Goal: Task Accomplishment & Management: Manage account settings

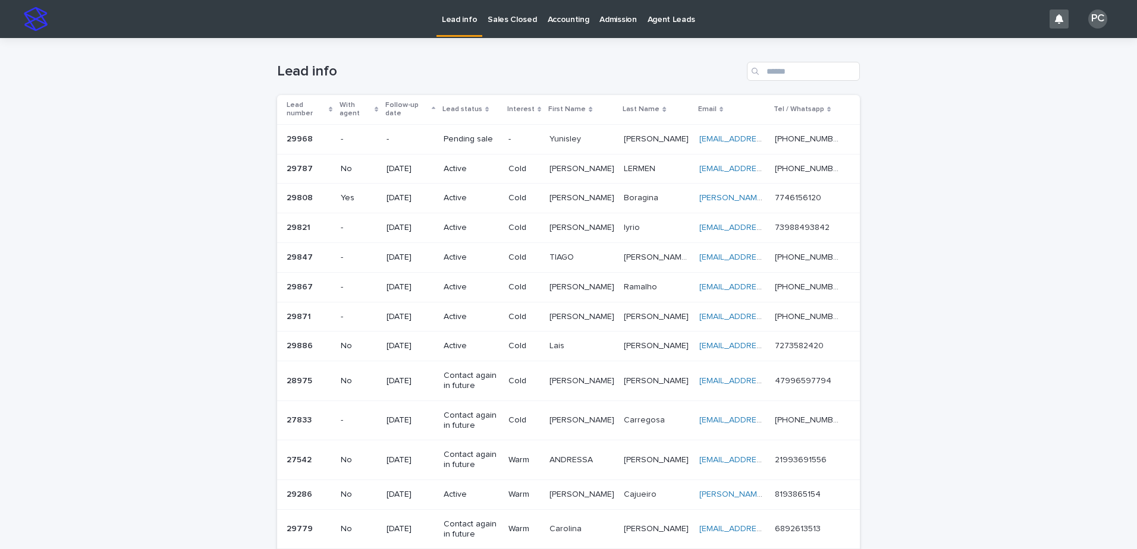
click at [467, 130] on div "Pending sale" at bounding box center [471, 140] width 55 height 20
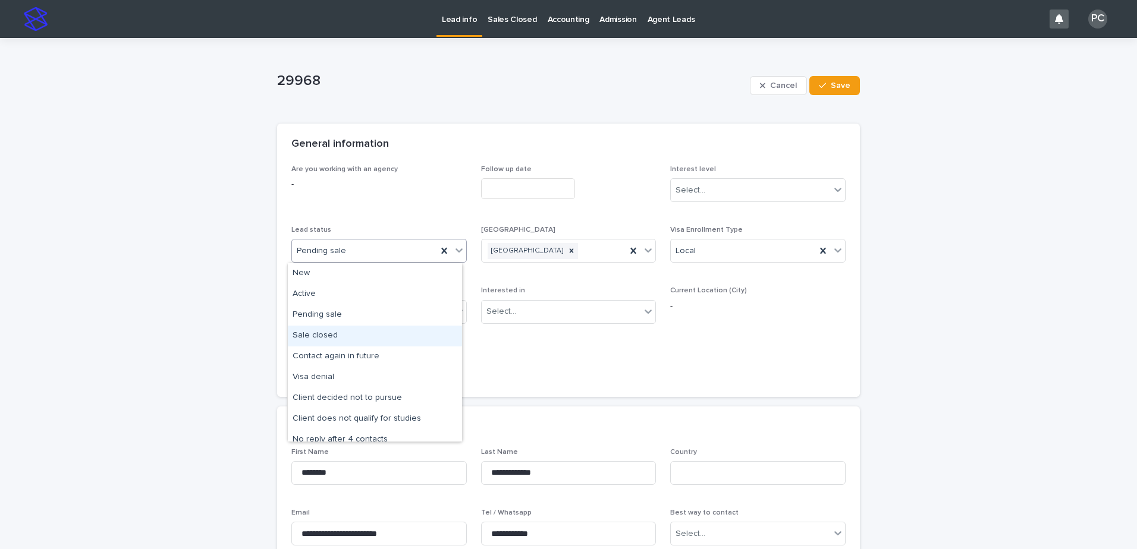
click at [338, 343] on div "Sale closed" at bounding box center [375, 336] width 174 height 21
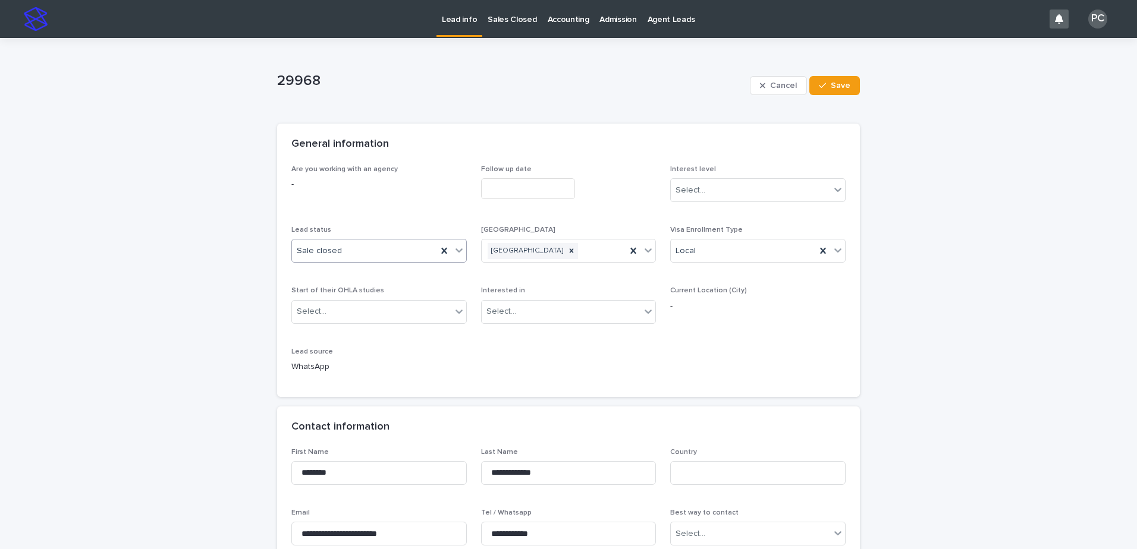
click at [511, 187] on input "text" at bounding box center [528, 188] width 94 height 21
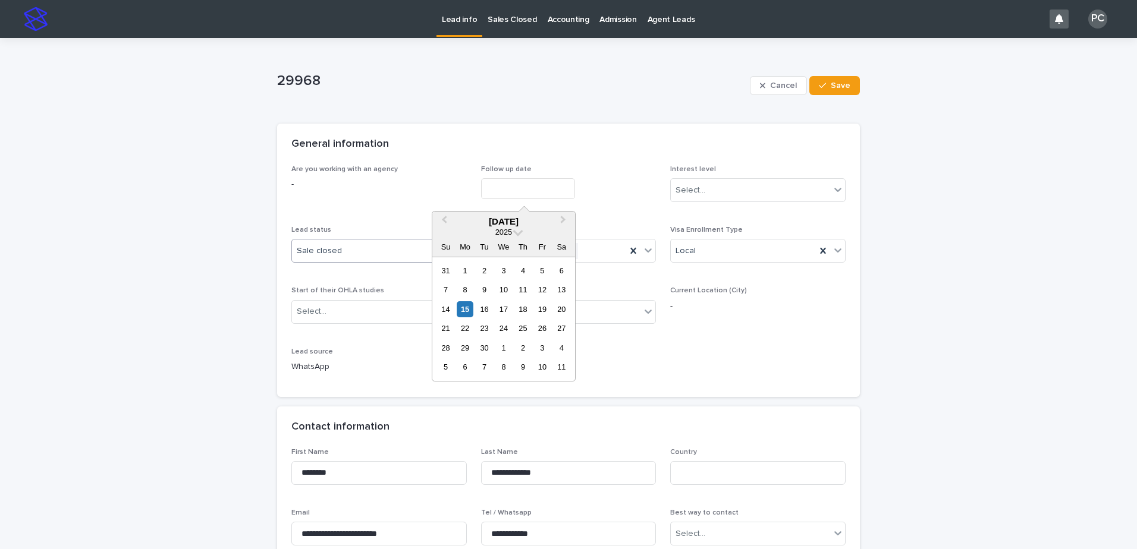
click at [463, 309] on div "15" at bounding box center [465, 309] width 16 height 16
type input "**********"
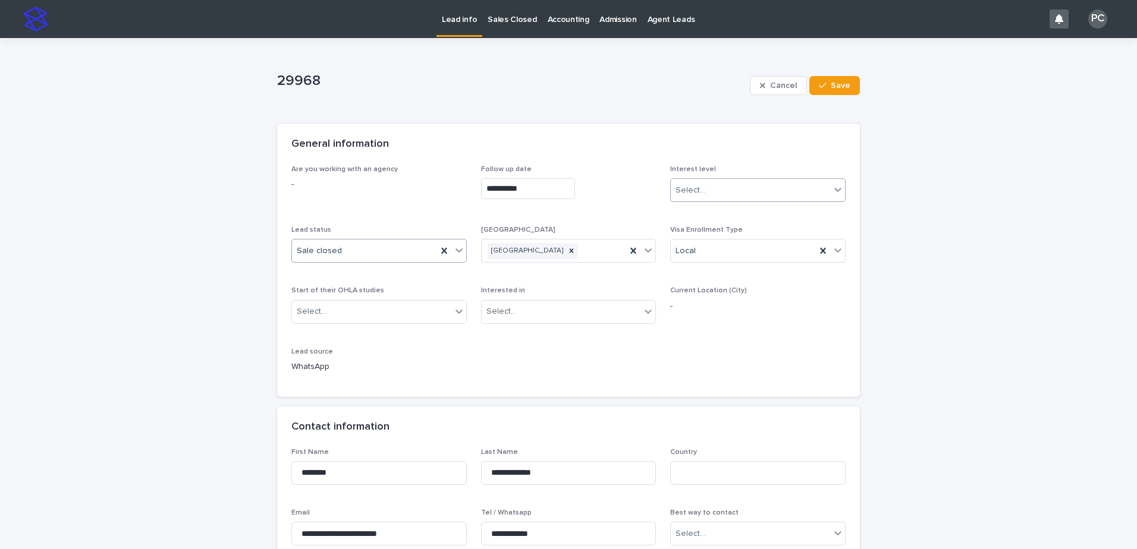
click at [733, 190] on div "Select..." at bounding box center [750, 191] width 159 height 20
click at [718, 211] on div "Hot" at bounding box center [754, 213] width 174 height 21
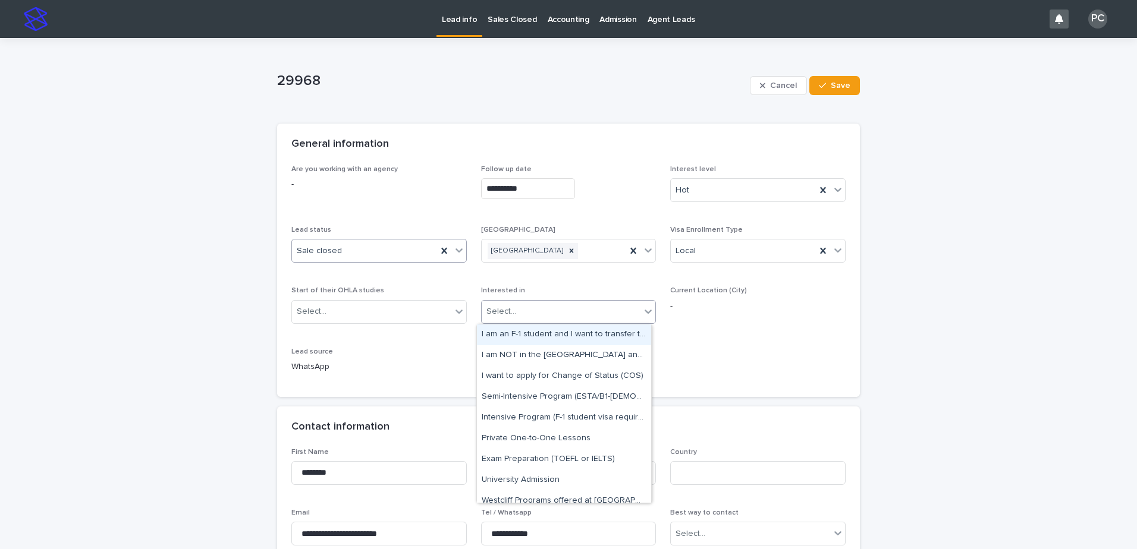
click at [542, 314] on div "Select..." at bounding box center [561, 312] width 159 height 20
drag, startPoint x: 537, startPoint y: 409, endPoint x: 539, endPoint y: 398, distance: 11.0
click at [539, 398] on div "Semi-Intensive Program (ESTA/B1-B2 Visa)" at bounding box center [564, 397] width 174 height 21
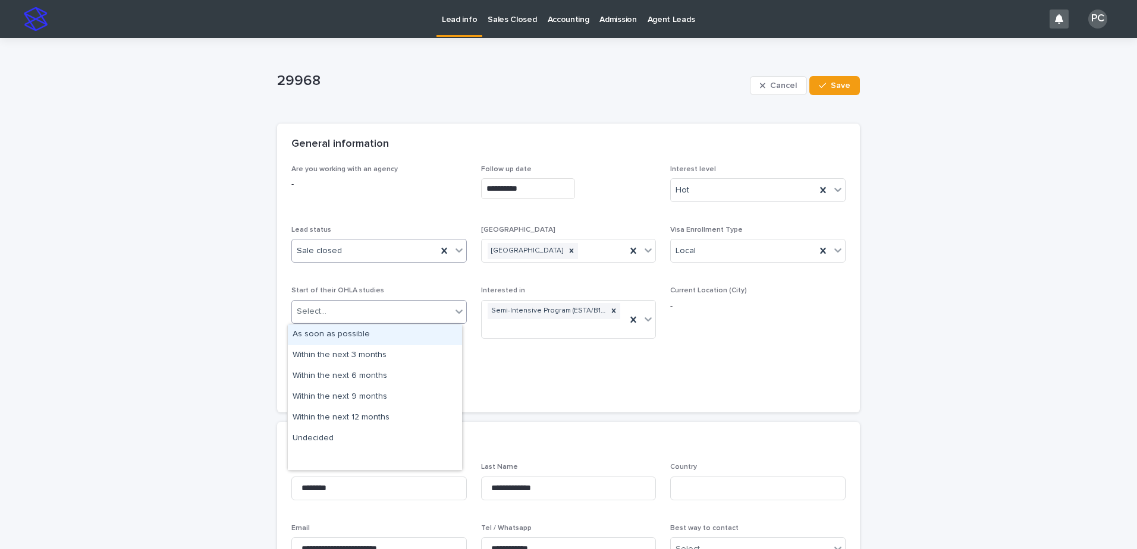
click at [357, 313] on div "Select..." at bounding box center [371, 312] width 159 height 20
click at [351, 332] on div "As soon as possible" at bounding box center [375, 335] width 174 height 21
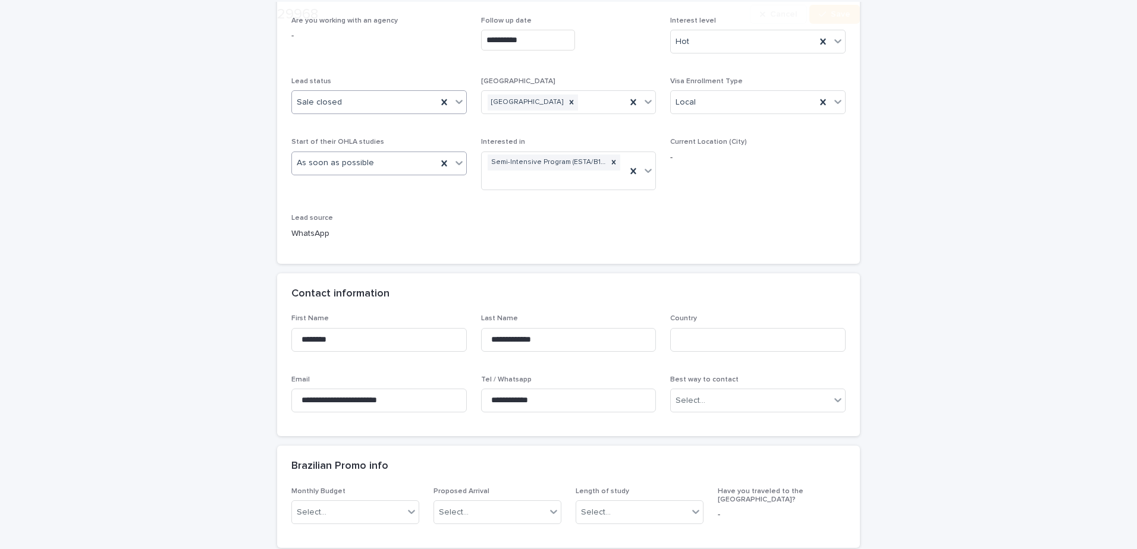
scroll to position [297, 0]
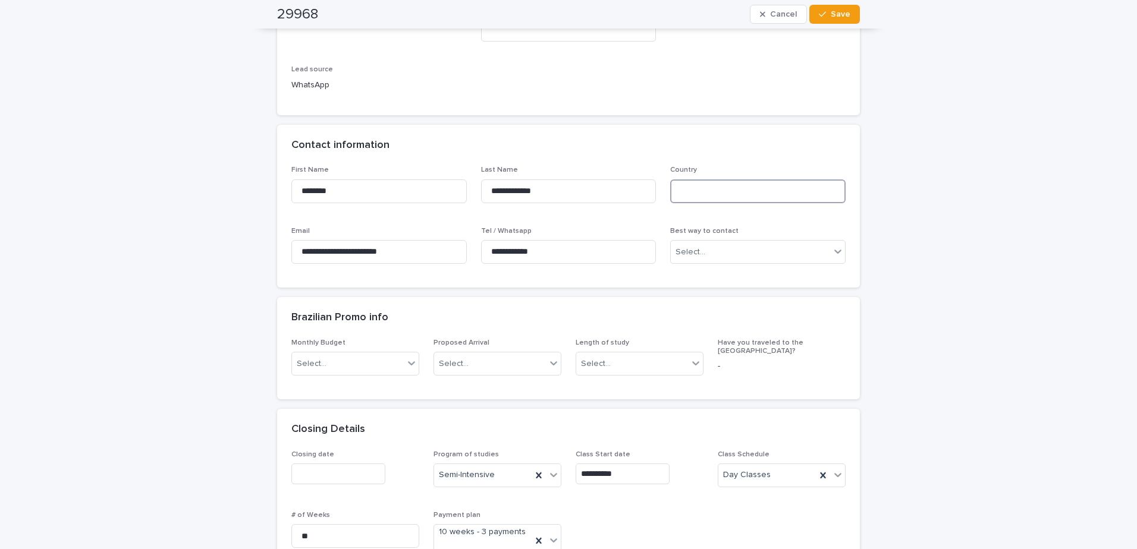
click at [720, 195] on input at bounding box center [757, 192] width 175 height 24
type input "****"
drag, startPoint x: 973, startPoint y: 191, endPoint x: 936, endPoint y: 206, distance: 39.8
click at [972, 191] on div "**********" at bounding box center [568, 524] width 1137 height 1566
click at [799, 255] on div "Select..." at bounding box center [750, 253] width 159 height 20
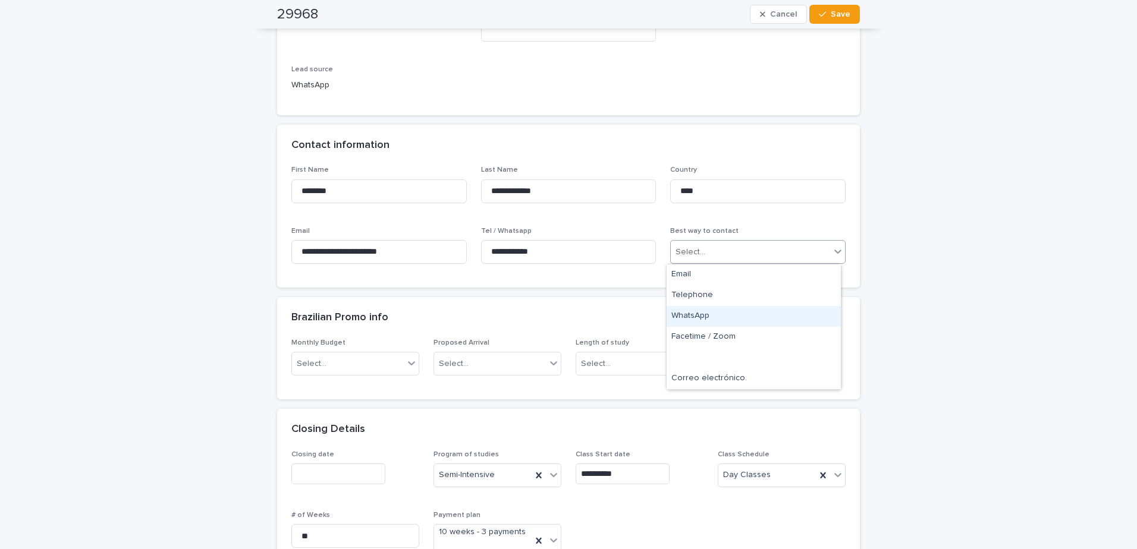
click at [737, 316] on div "WhatsApp" at bounding box center [754, 316] width 174 height 21
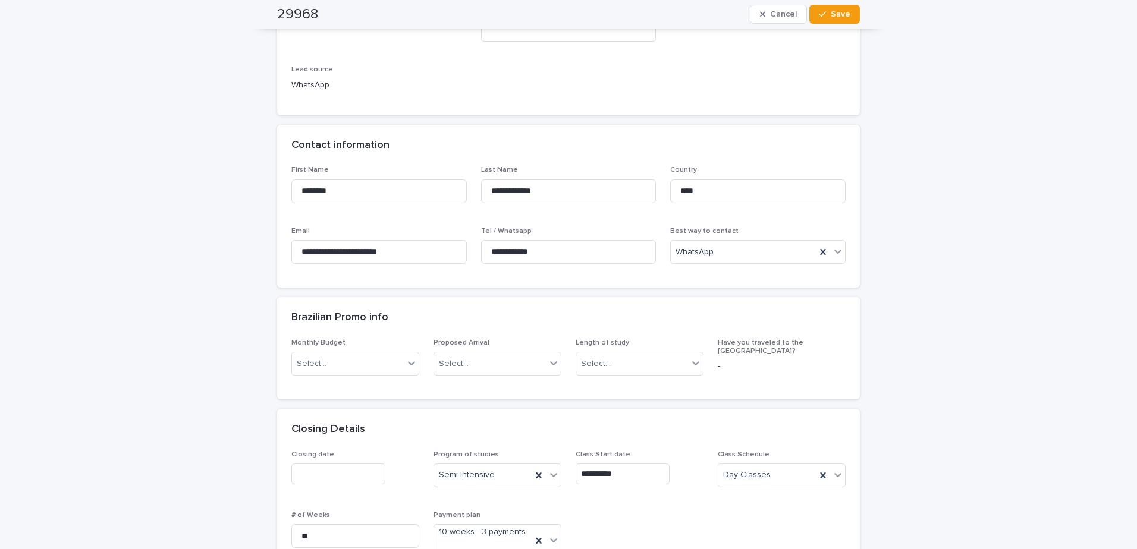
click at [954, 307] on div "**********" at bounding box center [568, 524] width 1137 height 1566
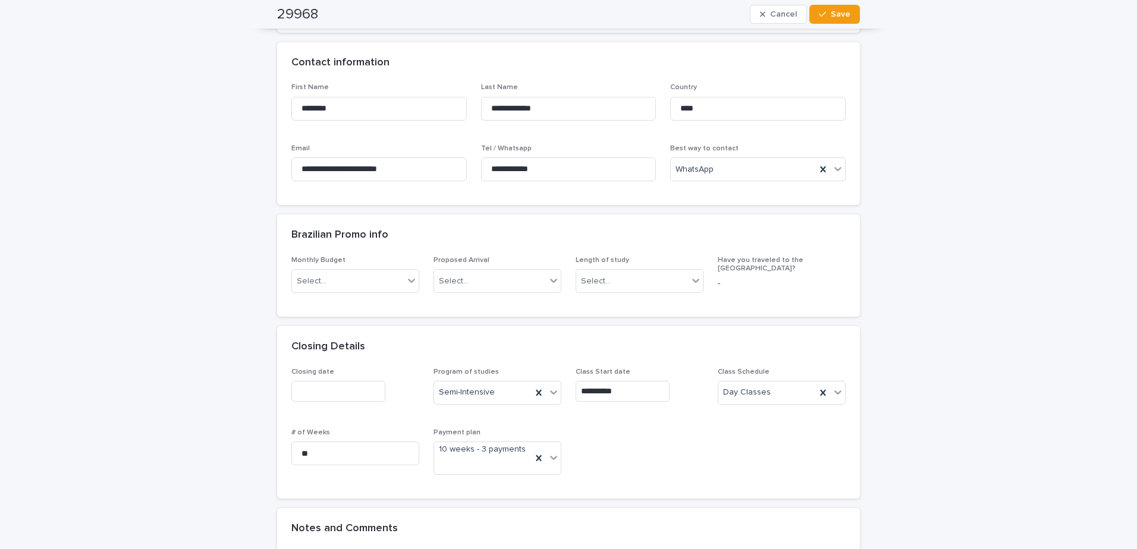
scroll to position [595, 0]
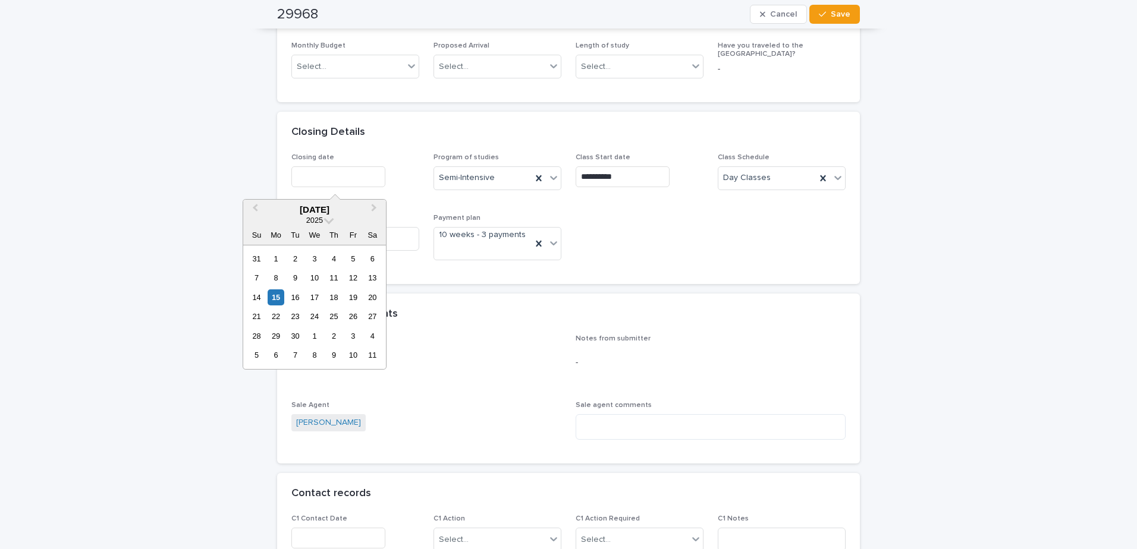
click at [314, 174] on input "text" at bounding box center [338, 177] width 94 height 21
click at [275, 299] on div "15" at bounding box center [276, 298] width 16 height 16
type input "**********"
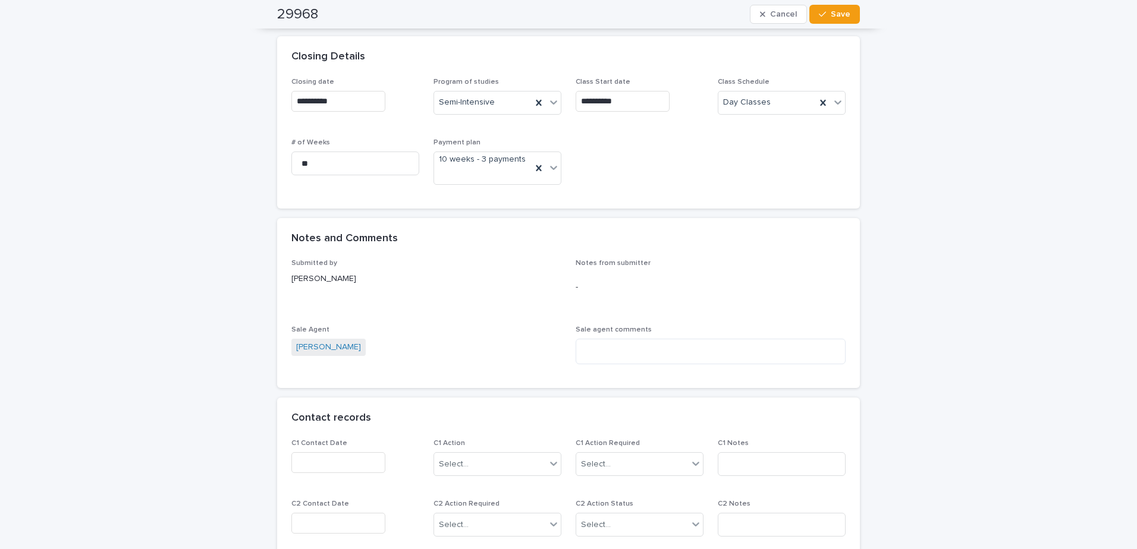
scroll to position [833, 0]
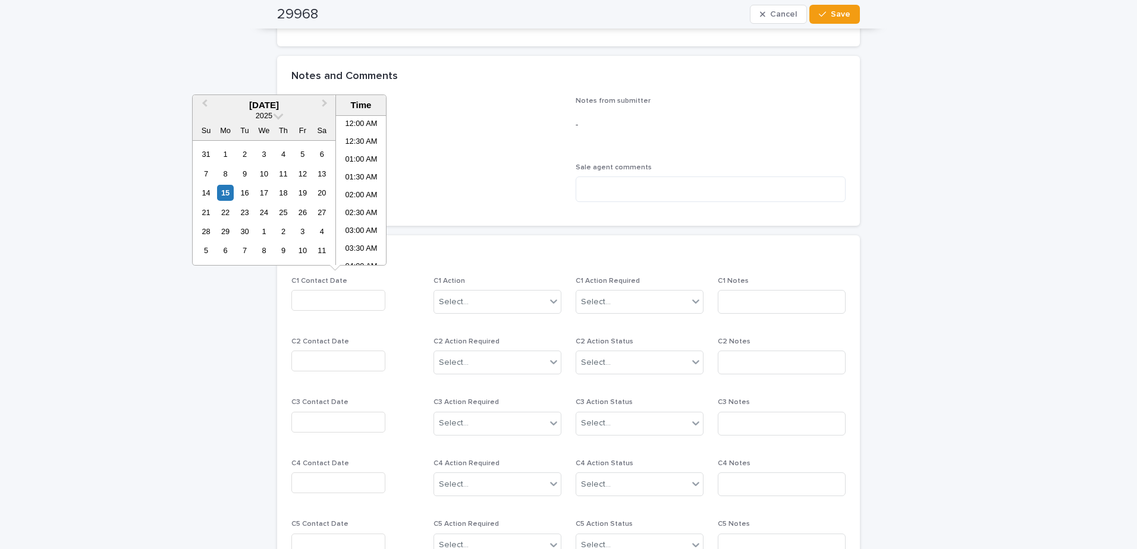
click at [331, 294] on input "text" at bounding box center [338, 300] width 94 height 21
click at [222, 191] on div "15" at bounding box center [225, 193] width 16 height 16
click at [350, 171] on li "12:30 PM" at bounding box center [361, 173] width 51 height 18
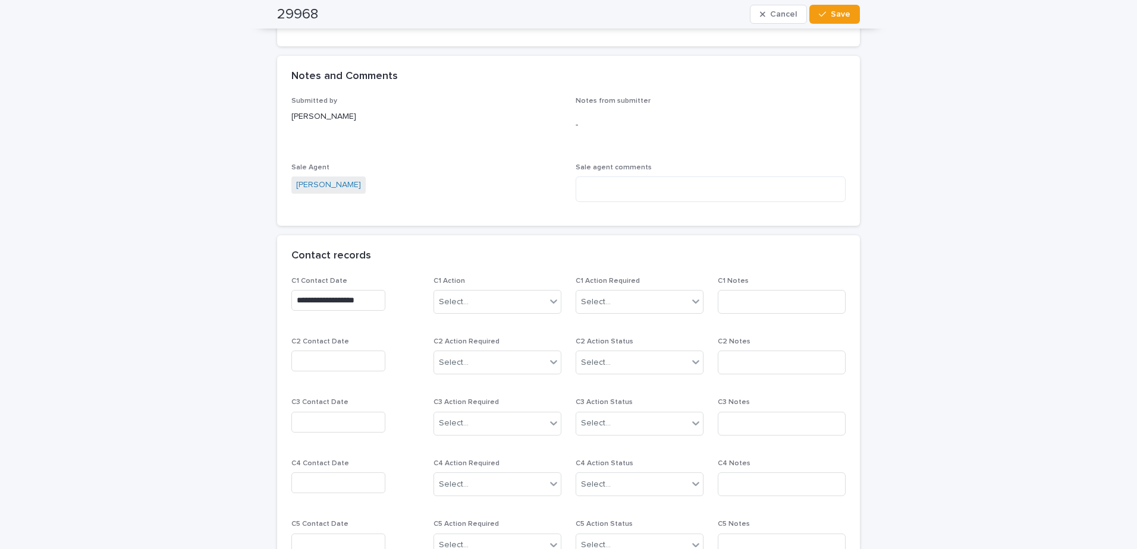
click at [343, 297] on input "**********" at bounding box center [338, 300] width 94 height 21
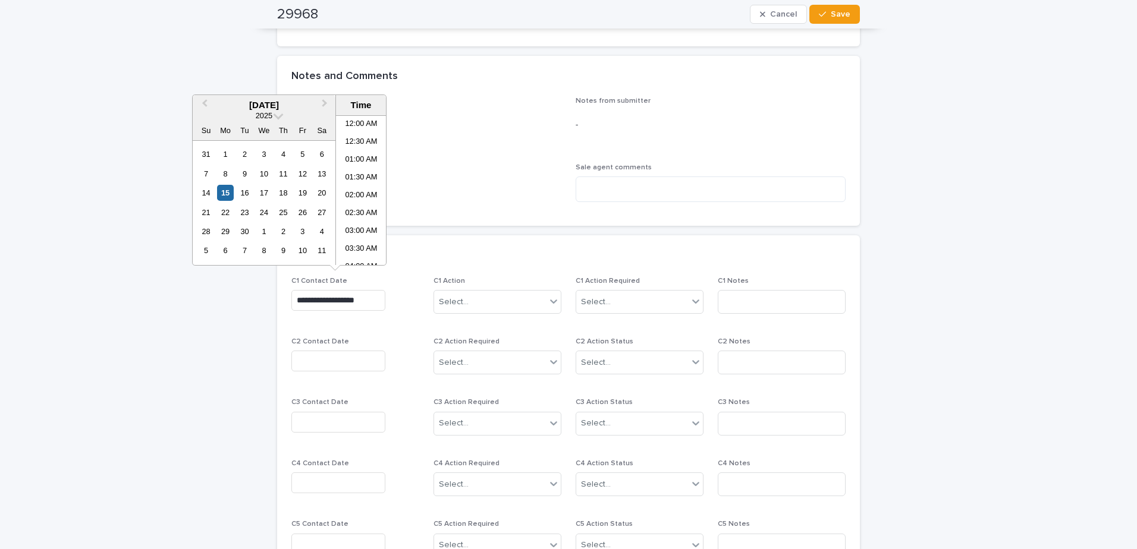
scroll to position [381, 0]
click at [364, 132] on li "11:00 AM" at bounding box center [361, 137] width 51 height 18
click at [350, 294] on input "**********" at bounding box center [338, 300] width 94 height 21
drag, startPoint x: 354, startPoint y: 150, endPoint x: 379, endPoint y: 183, distance: 40.7
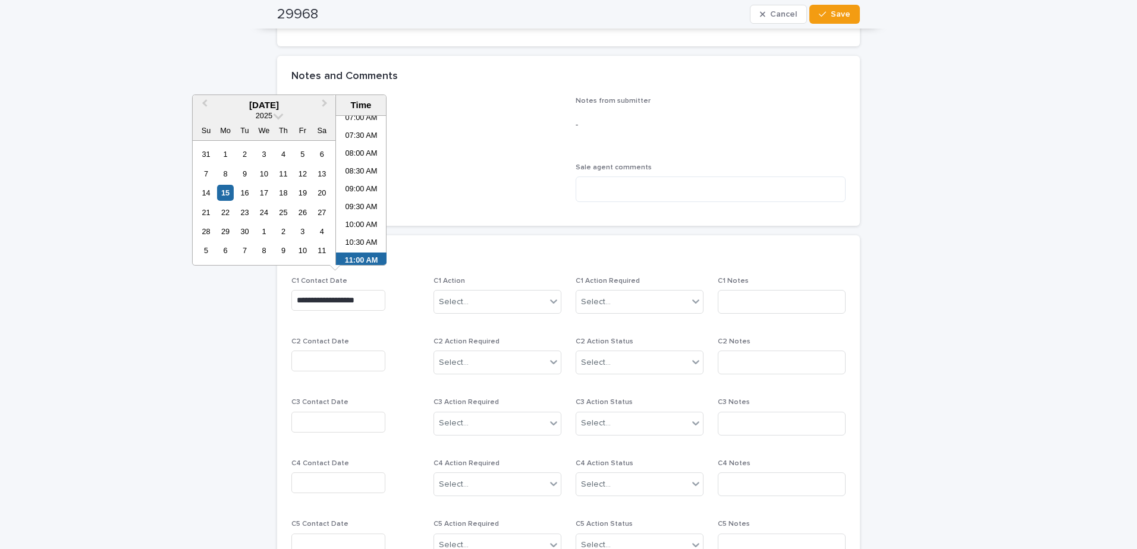
click at [354, 150] on li "08:00 AM" at bounding box center [361, 155] width 51 height 18
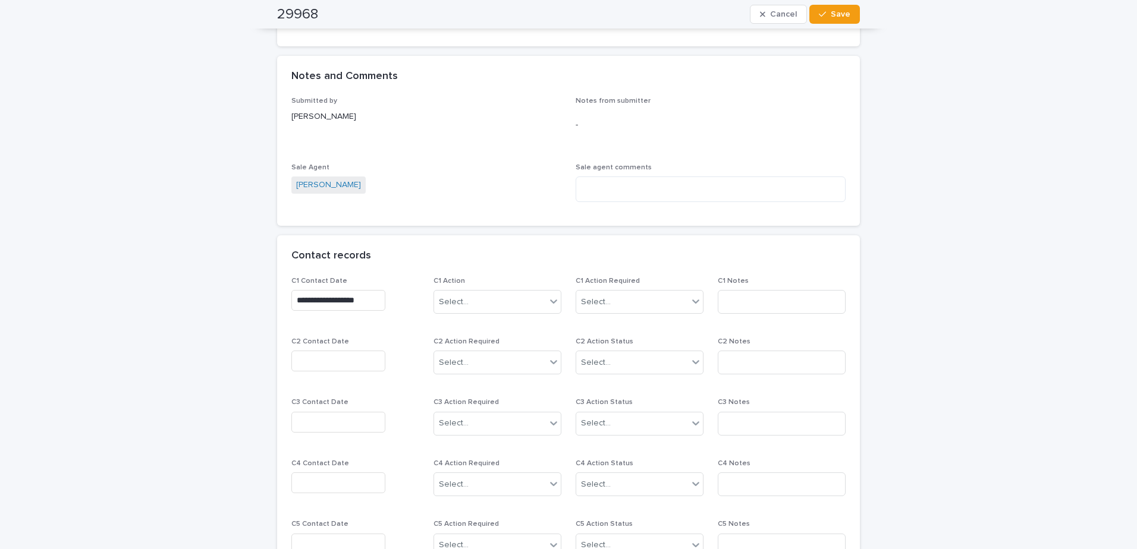
type input "**********"
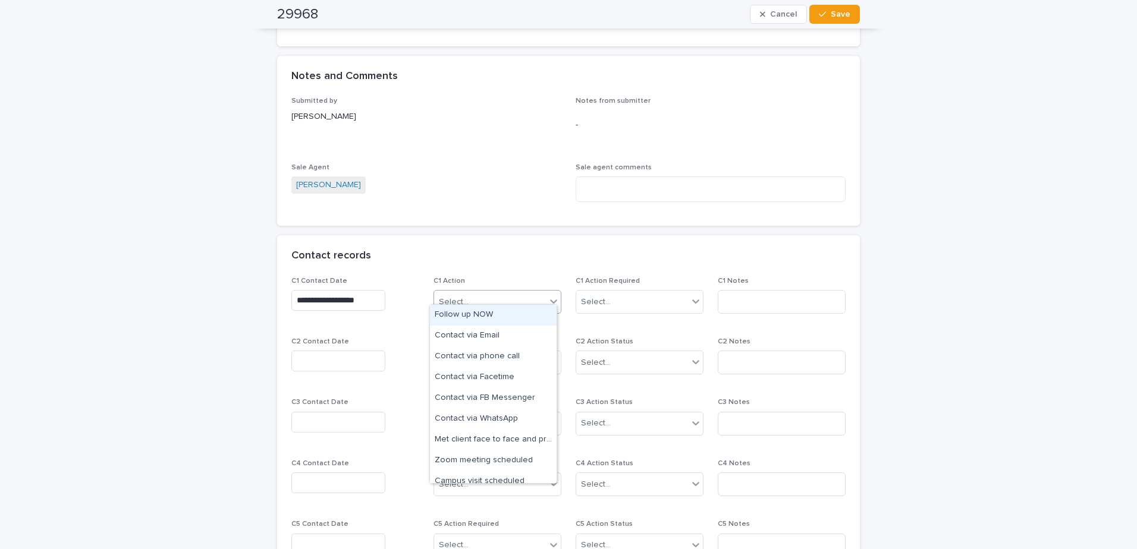
click at [454, 299] on div "Select..." at bounding box center [490, 303] width 112 height 20
click at [487, 421] on div "Contact via WhatsApp" at bounding box center [493, 419] width 127 height 21
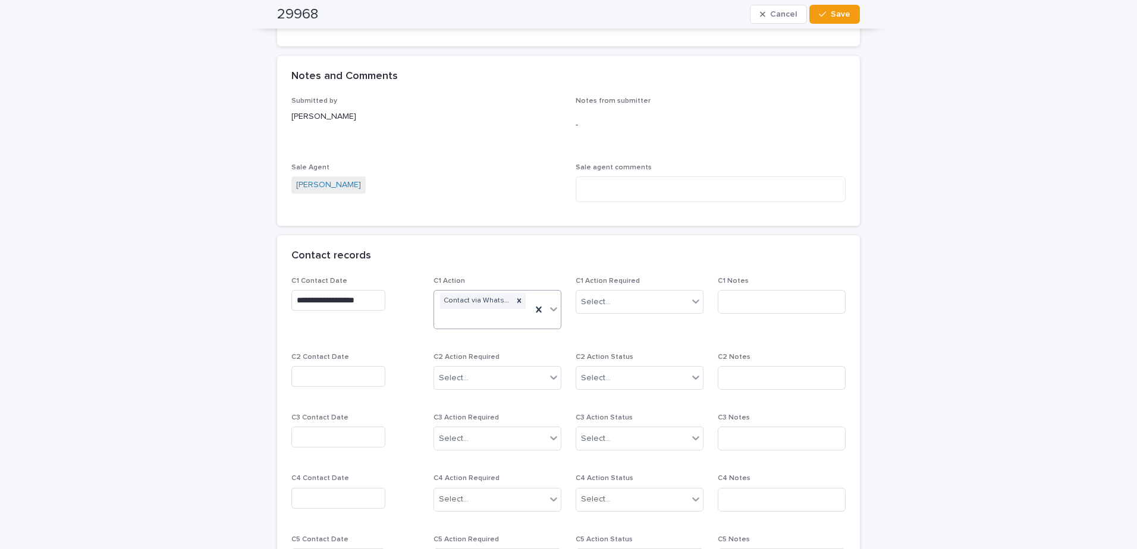
click at [486, 309] on div "Contact via WhatsApp" at bounding box center [483, 310] width 98 height 38
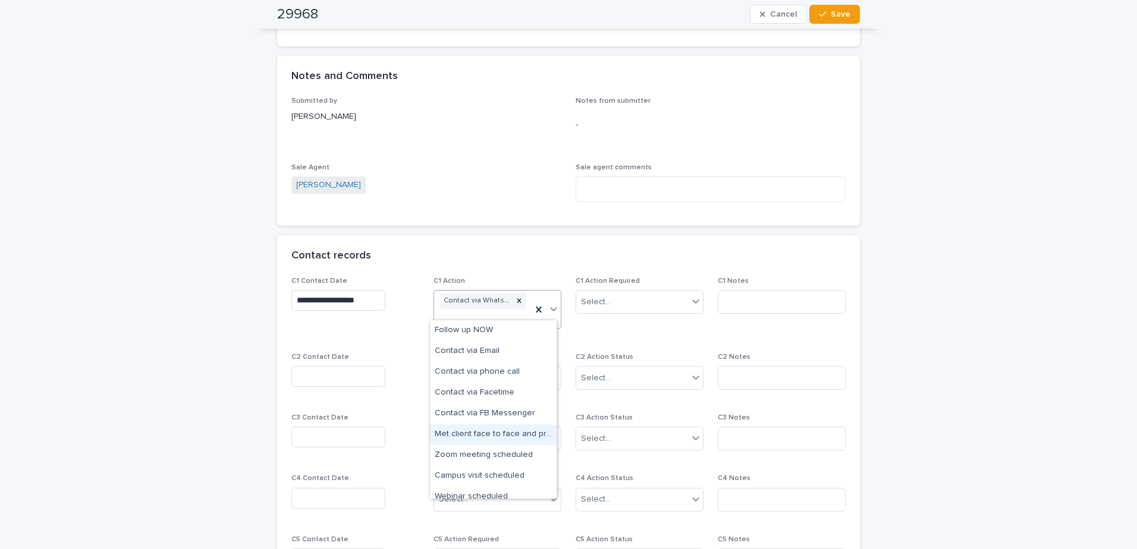
click at [479, 437] on div "Met client face to face and provided information" at bounding box center [493, 435] width 127 height 21
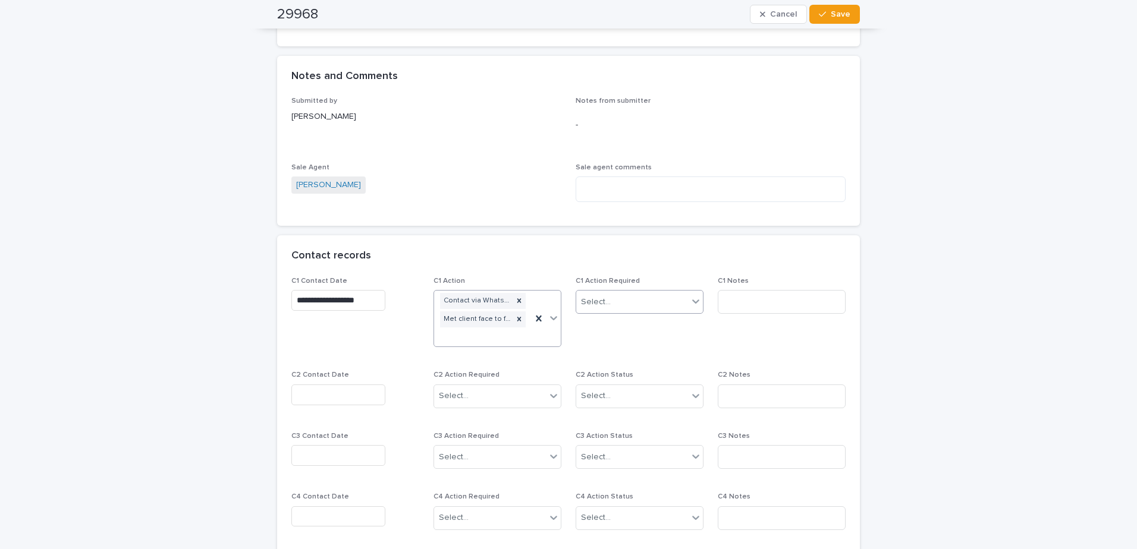
click at [640, 297] on div "Select..." at bounding box center [632, 303] width 112 height 20
click at [632, 344] on div "Completed" at bounding box center [635, 336] width 127 height 21
click at [747, 299] on input at bounding box center [782, 302] width 128 height 24
type input "**********"
click at [826, 12] on div "button" at bounding box center [825, 14] width 12 height 8
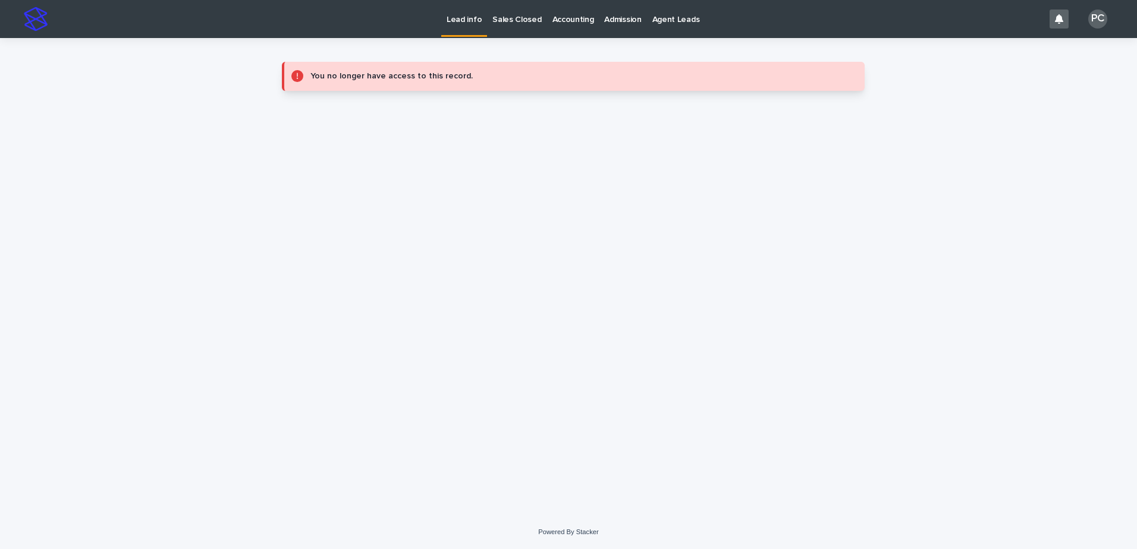
scroll to position [0, 0]
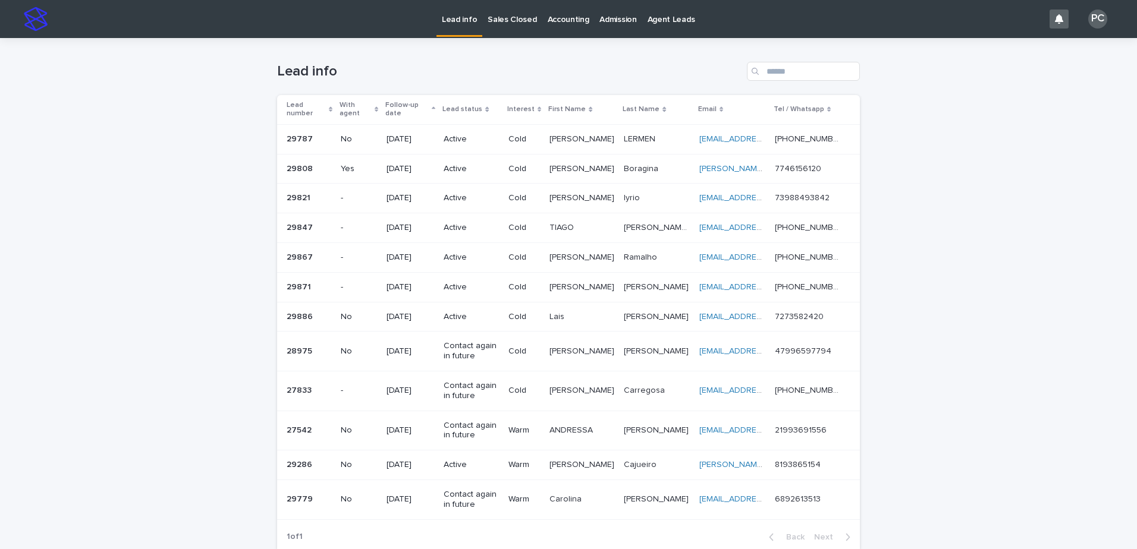
click at [1048, 259] on div "Loading... Saving… Loading... Saving… Lead info Lead number With agent Follow-u…" at bounding box center [568, 329] width 1137 height 583
click at [505, 16] on p "Sales Closed" at bounding box center [512, 12] width 49 height 25
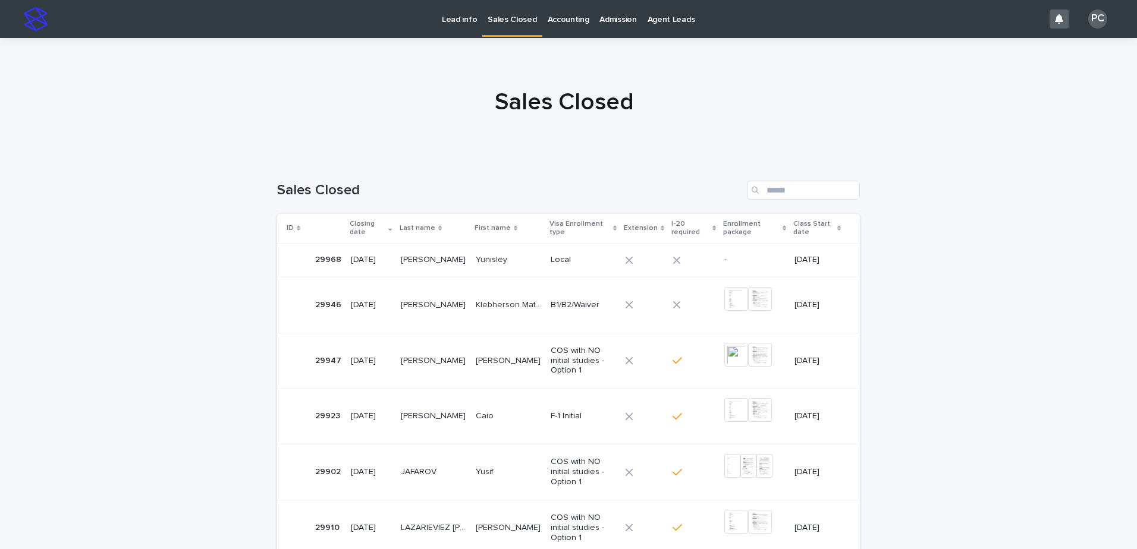
click at [419, 260] on p "GARCELL PEREZ" at bounding box center [434, 259] width 67 height 12
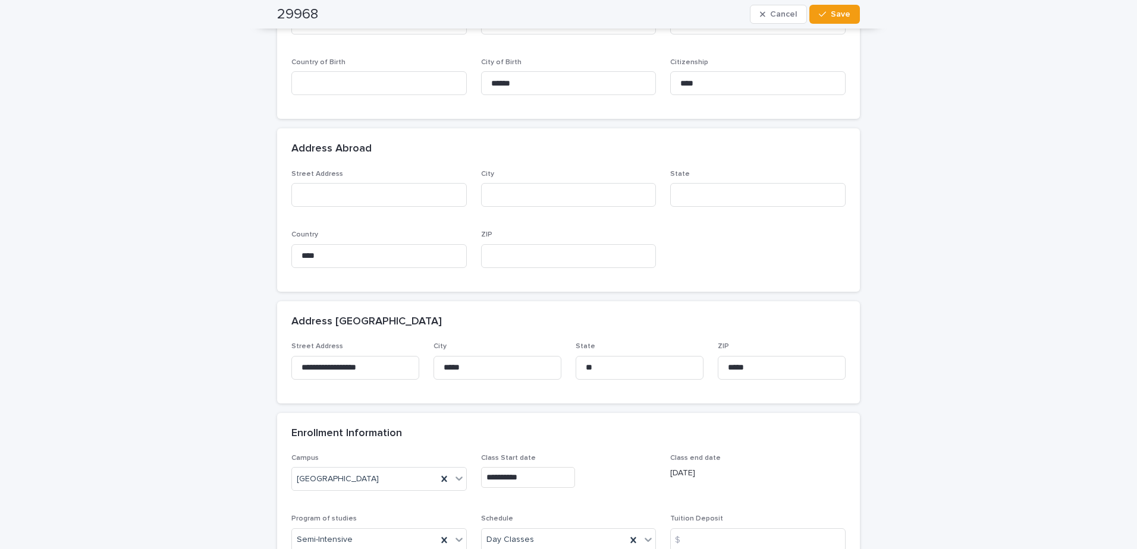
scroll to position [297, 0]
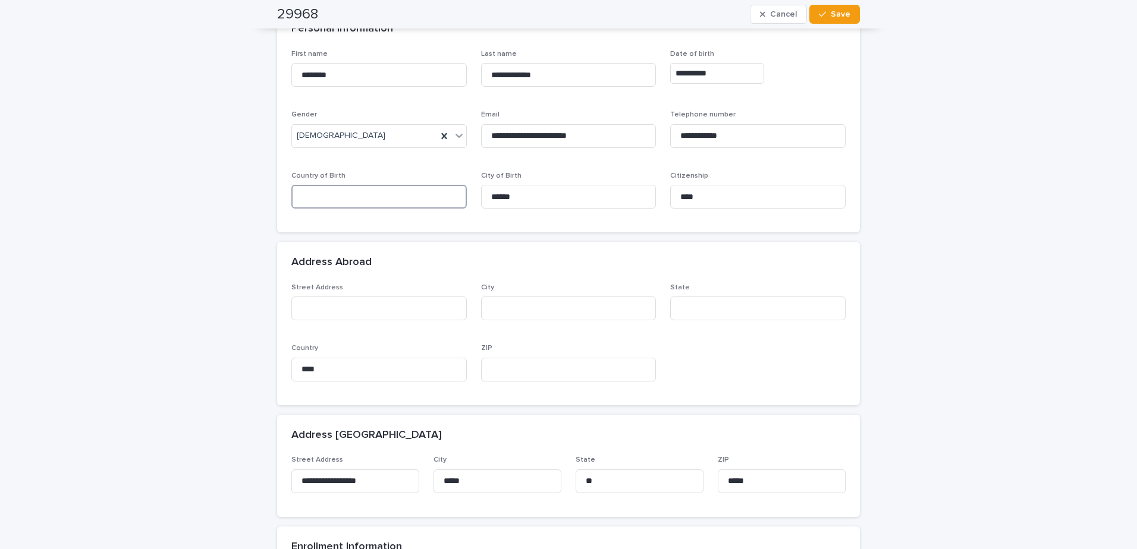
click at [370, 194] on input at bounding box center [378, 197] width 175 height 24
type input "****"
click at [977, 299] on div "**********" at bounding box center [568, 479] width 1137 height 1476
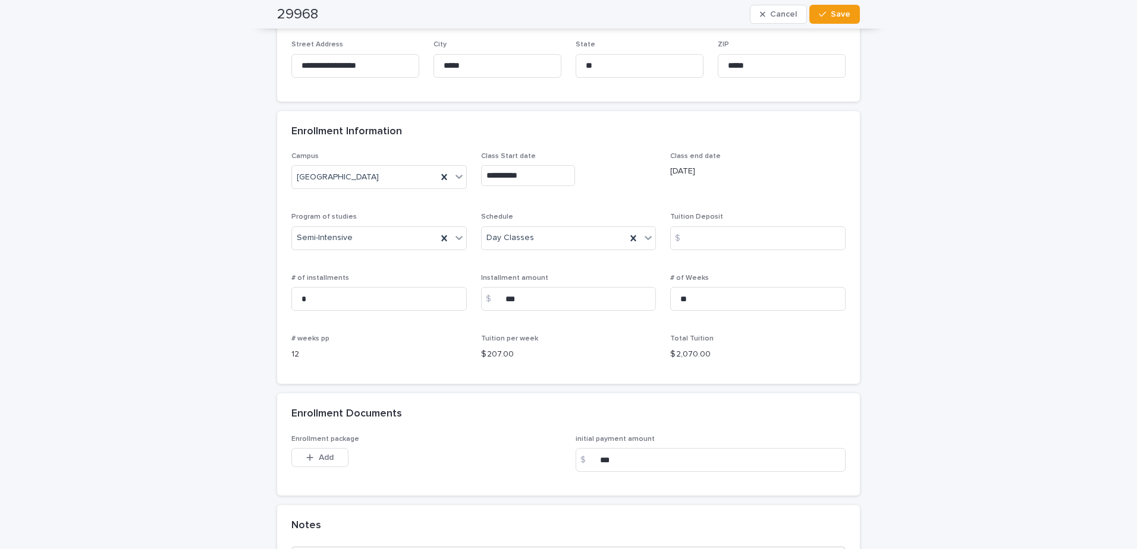
scroll to position [714, 0]
click at [720, 242] on input at bounding box center [757, 238] width 175 height 24
type input "*"
click at [975, 286] on div "**********" at bounding box center [568, 62] width 1137 height 1476
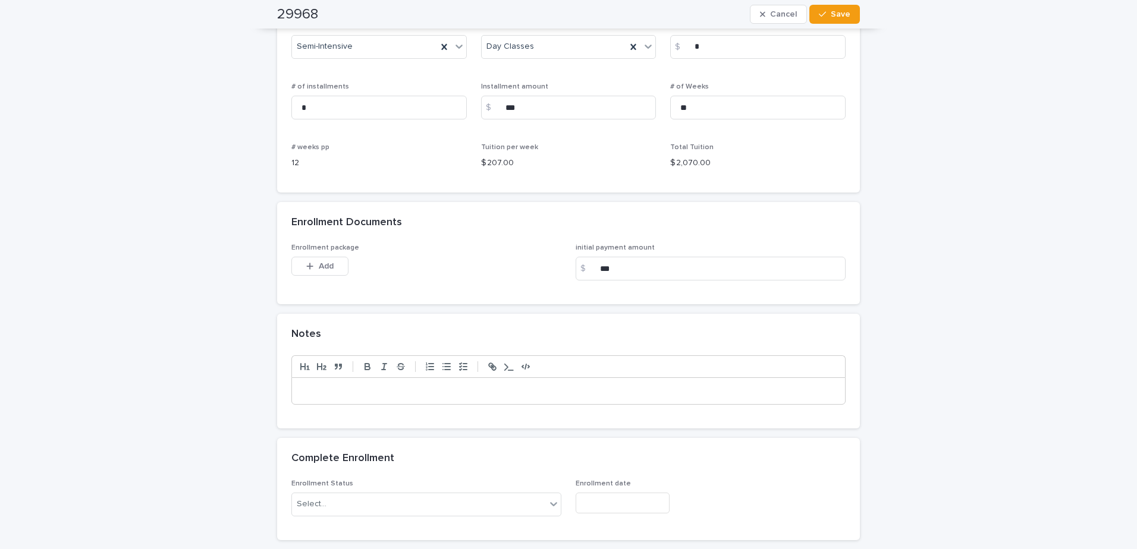
scroll to position [998, 0]
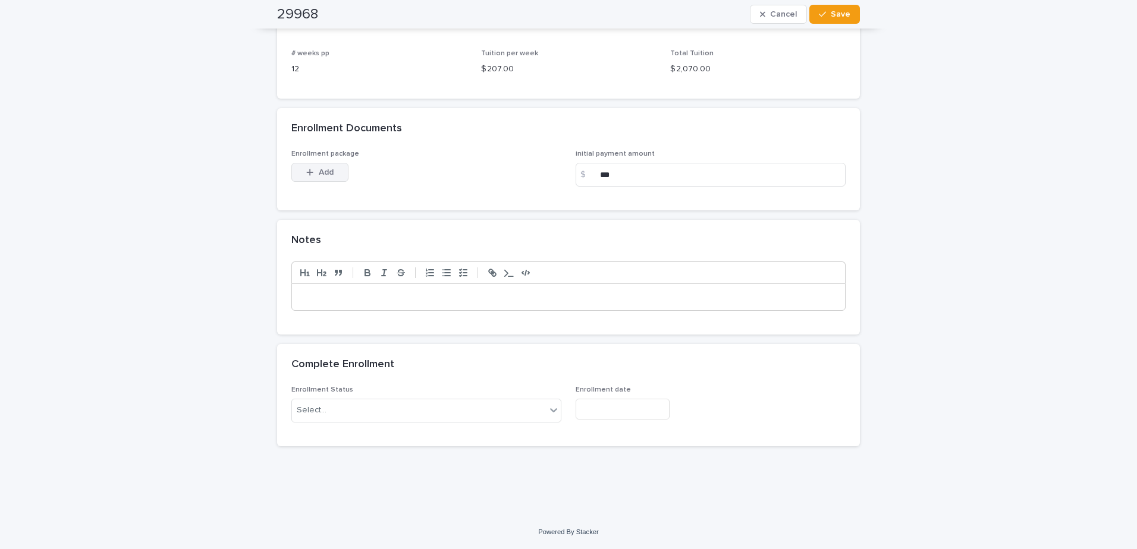
click at [306, 171] on icon "button" at bounding box center [309, 172] width 7 height 8
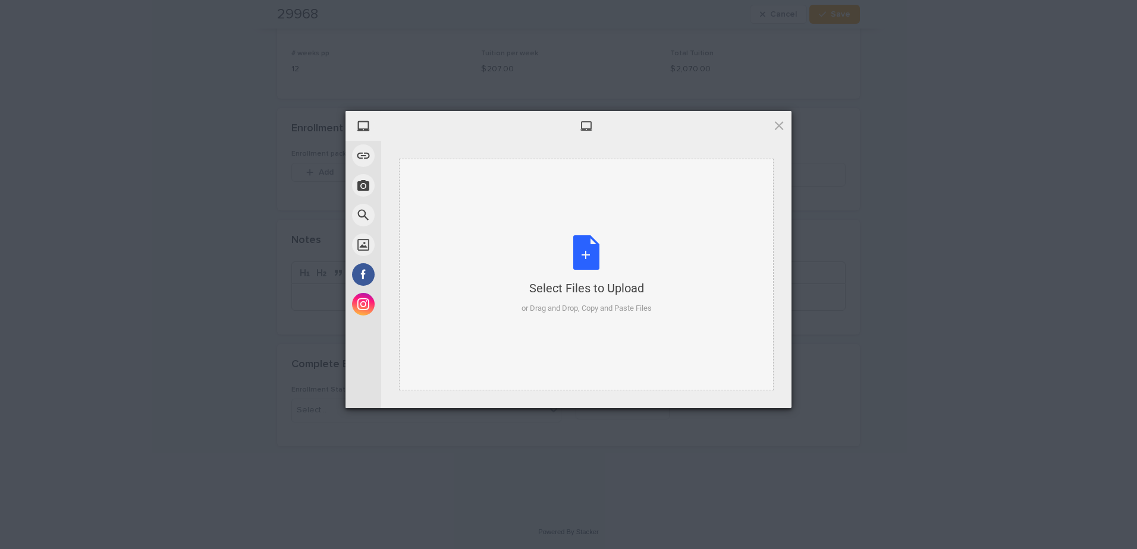
click at [584, 253] on div "Select Files to Upload or Drag and Drop, Copy and Paste Files" at bounding box center [587, 274] width 130 height 79
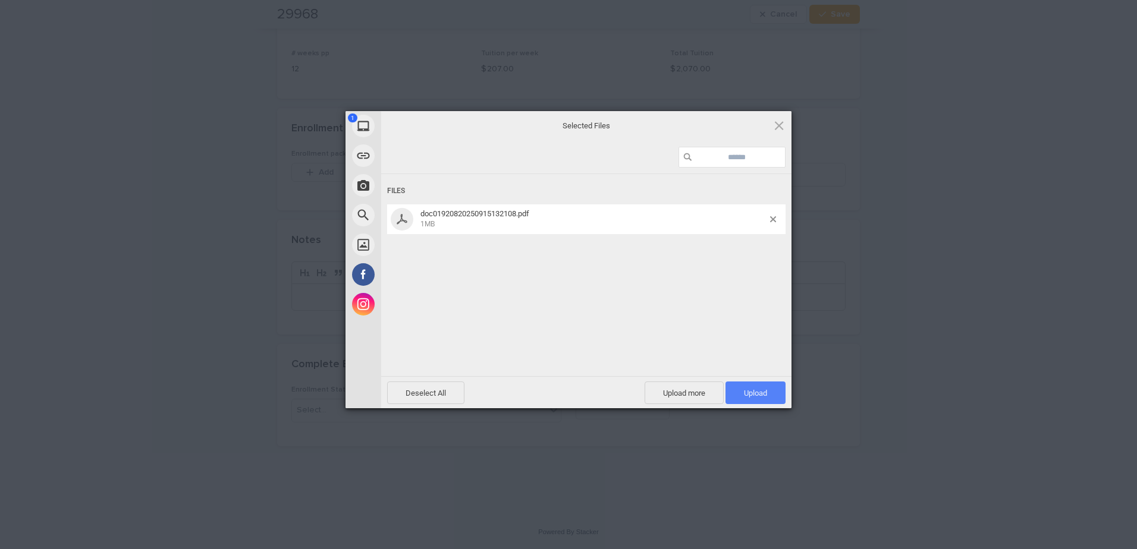
click at [748, 391] on span "Upload 1" at bounding box center [755, 393] width 23 height 9
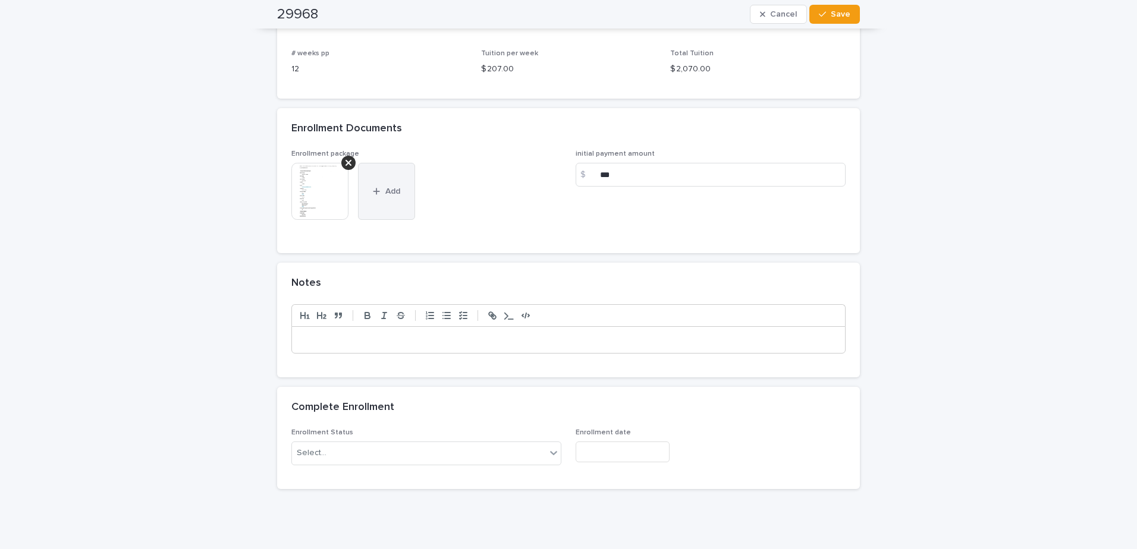
click at [396, 184] on button "Add" at bounding box center [386, 191] width 57 height 57
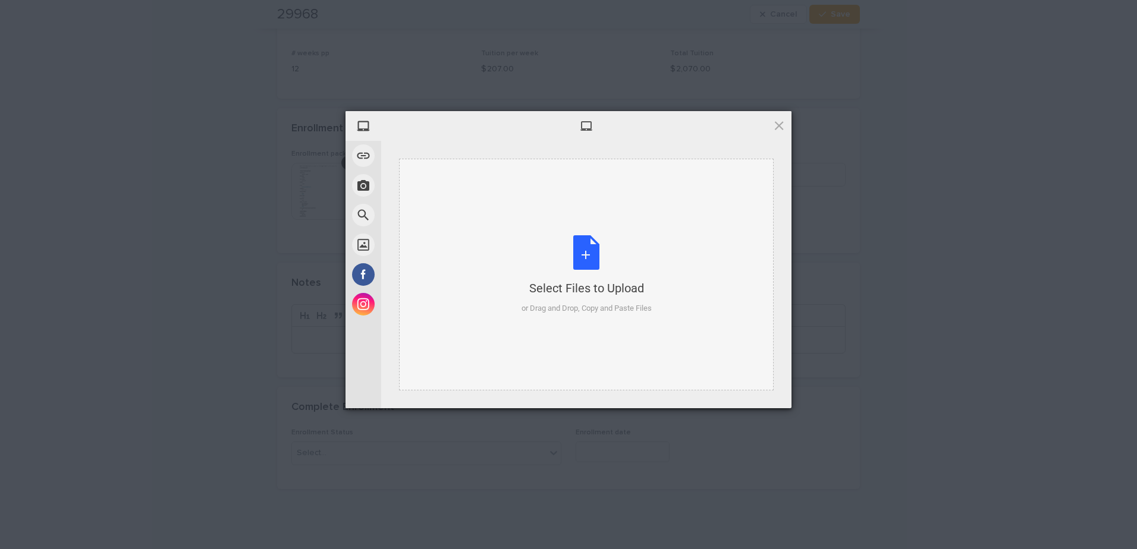
click at [592, 256] on div "Select Files to Upload or Drag and Drop, Copy and Paste Files" at bounding box center [587, 274] width 130 height 79
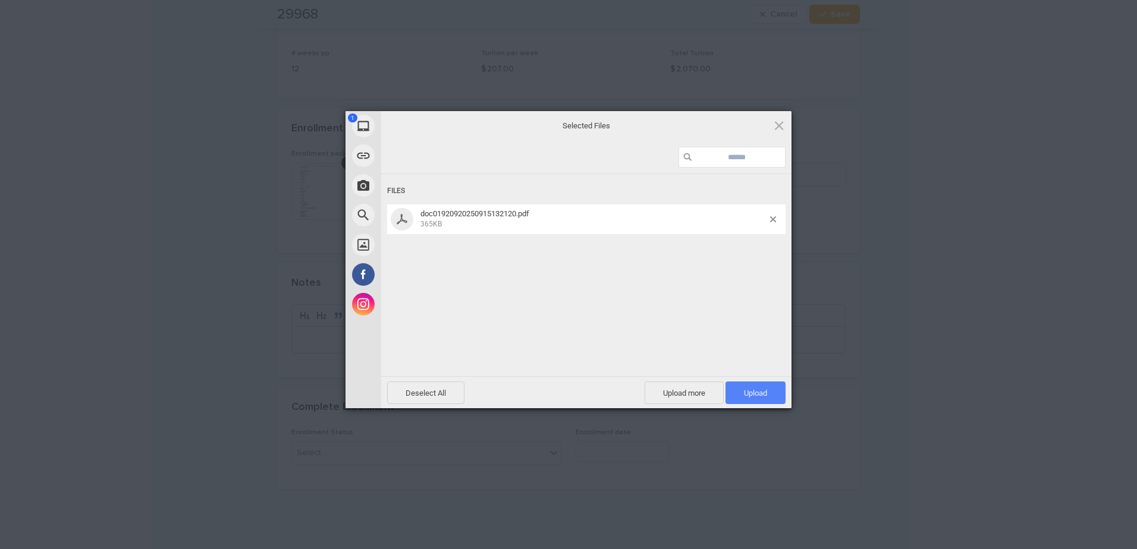
click at [759, 391] on span "Upload 1" at bounding box center [755, 393] width 23 height 9
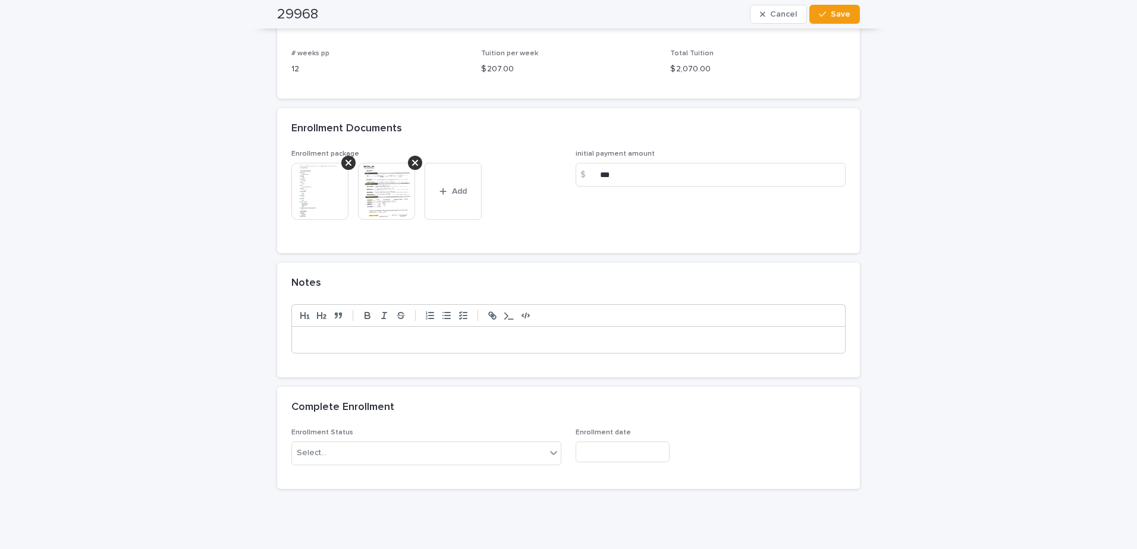
click at [443, 338] on p at bounding box center [568, 340] width 535 height 12
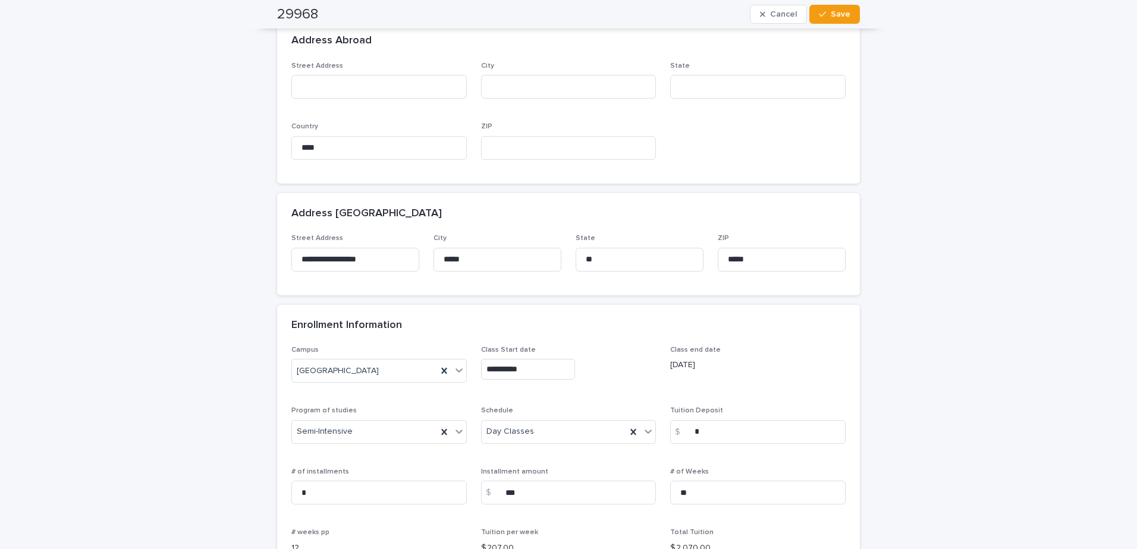
scroll to position [628, 0]
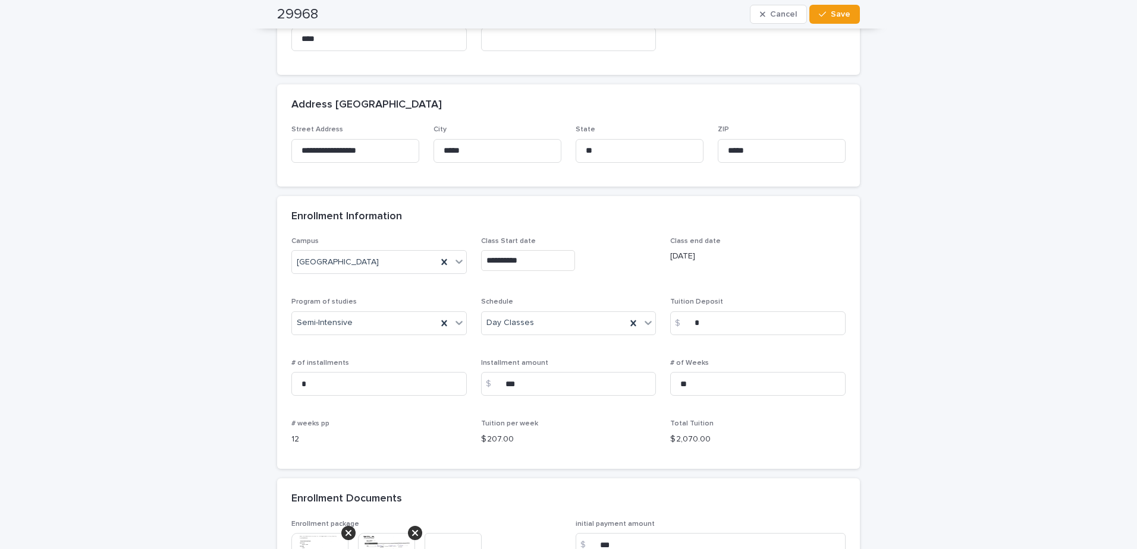
click at [1019, 274] on div "**********" at bounding box center [568, 169] width 1137 height 1519
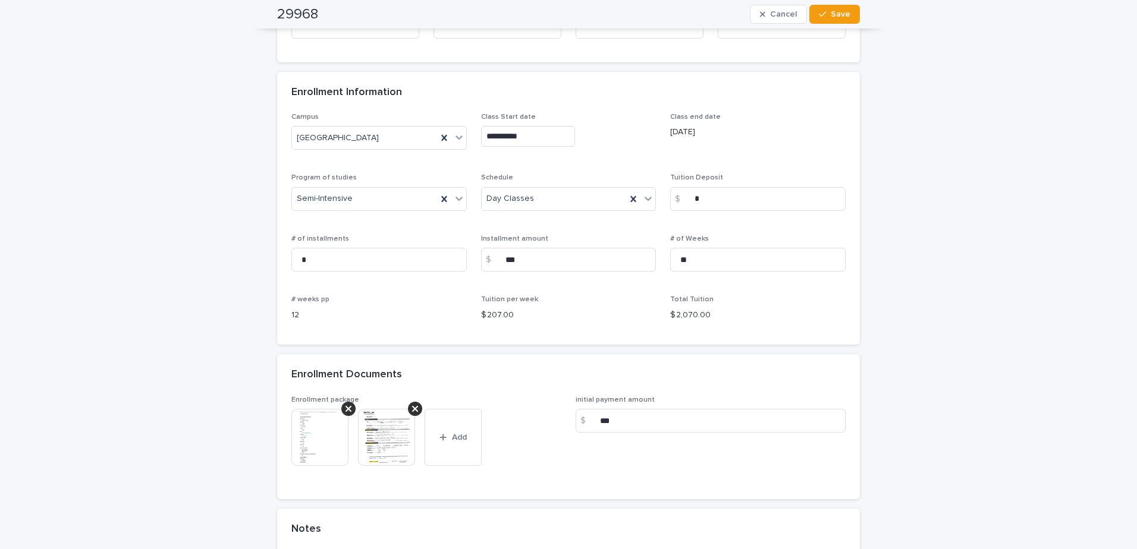
scroll to position [925, 0]
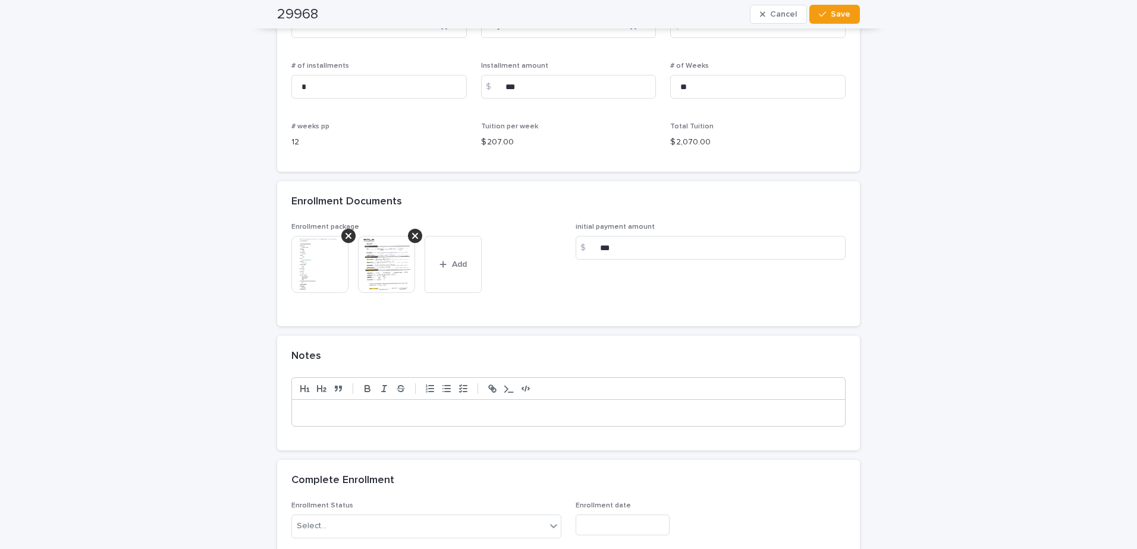
click at [413, 400] on div at bounding box center [568, 413] width 554 height 27
click at [375, 419] on p at bounding box center [568, 413] width 535 height 12
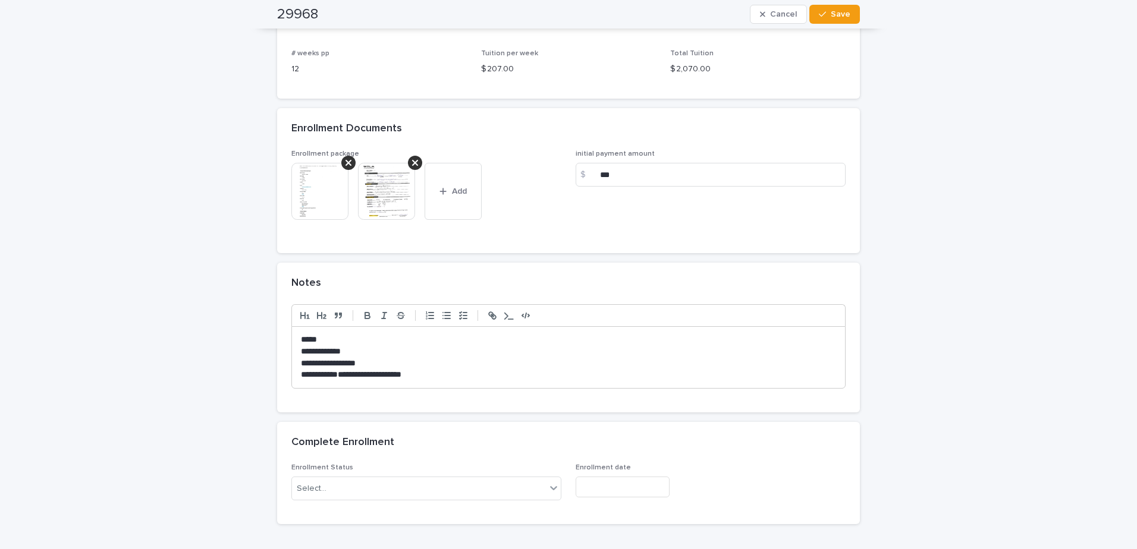
scroll to position [1076, 0]
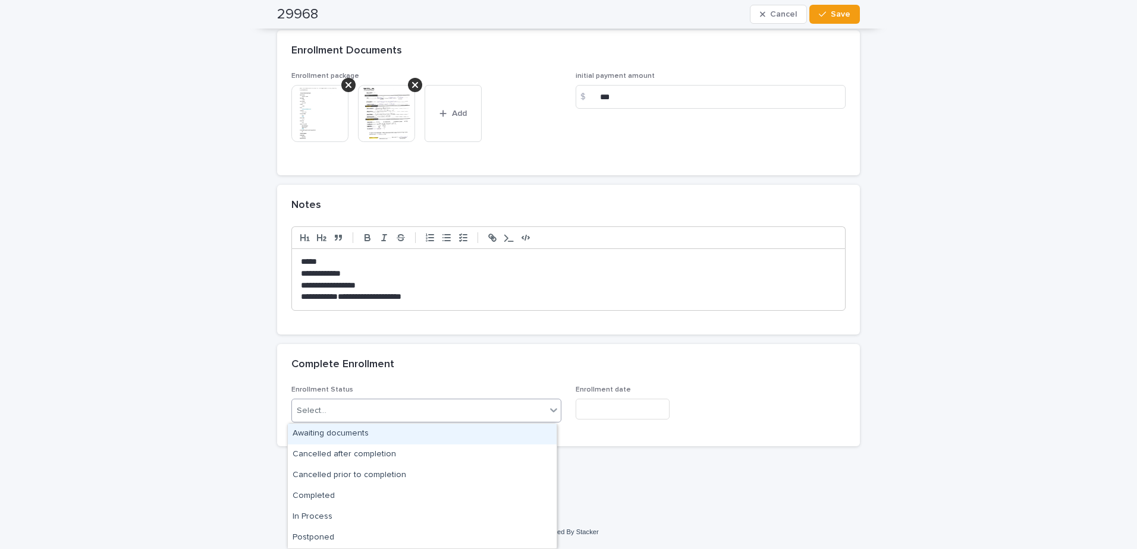
click at [483, 413] on div "Select..." at bounding box center [419, 411] width 254 height 20
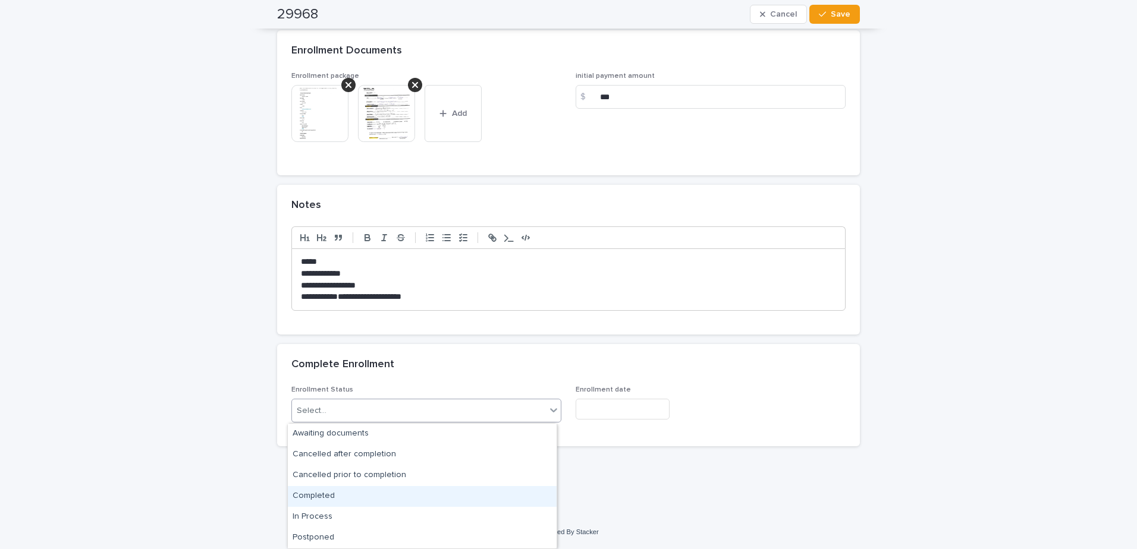
click at [342, 498] on div "Completed" at bounding box center [422, 496] width 269 height 21
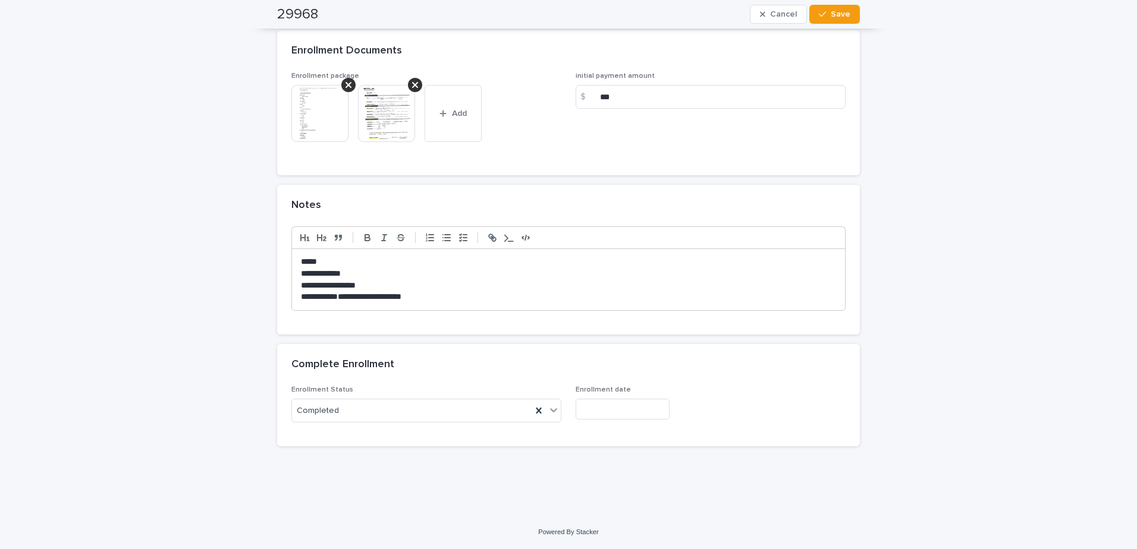
click at [642, 413] on input "text" at bounding box center [623, 409] width 94 height 21
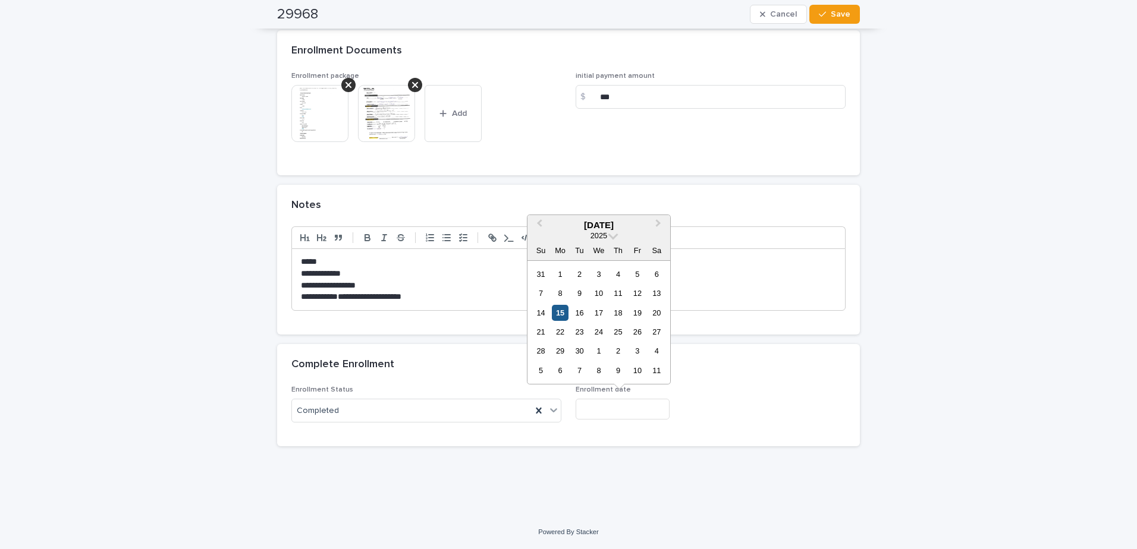
click at [562, 312] on div "15" at bounding box center [560, 313] width 16 height 16
type input "**********"
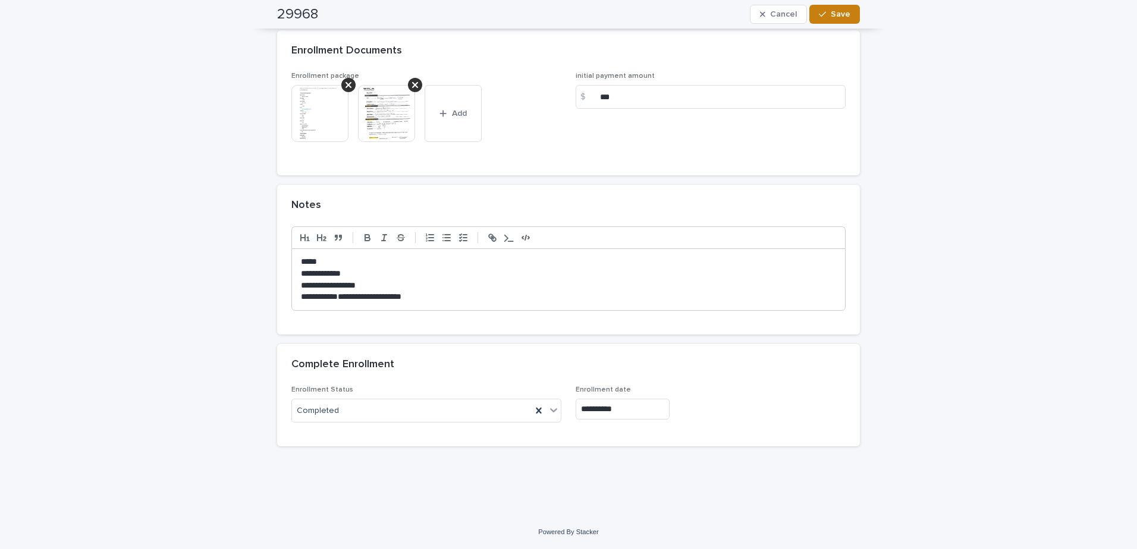
click at [833, 12] on span "Save" at bounding box center [841, 14] width 20 height 8
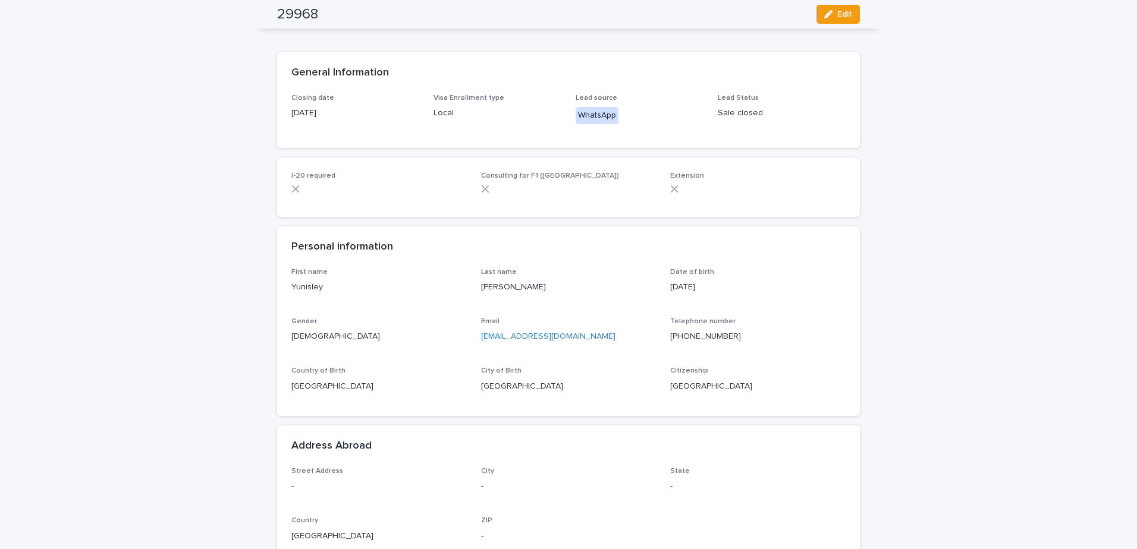
scroll to position [0, 0]
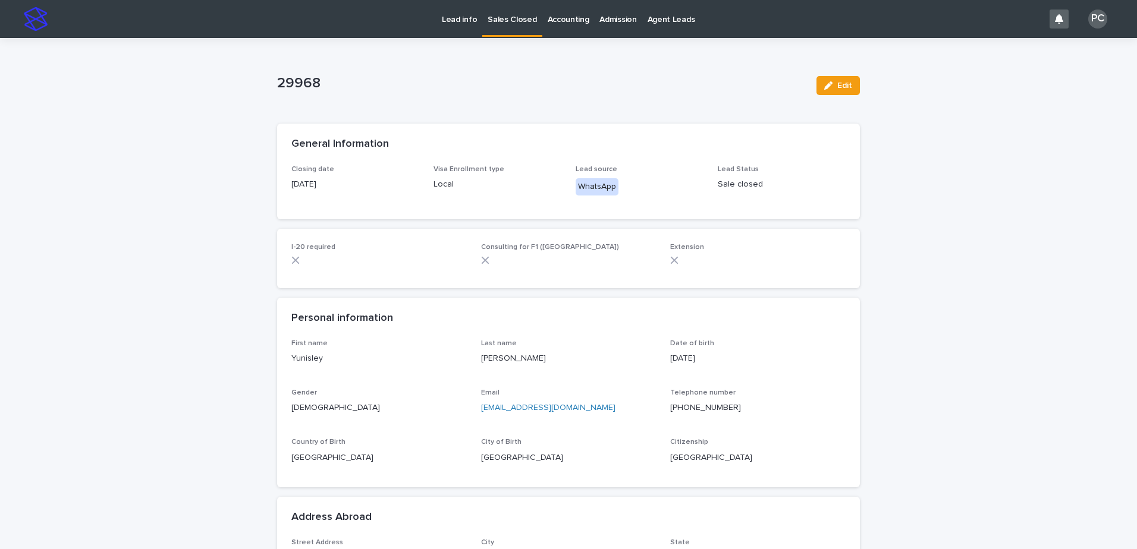
click at [500, 21] on p "Sales Closed" at bounding box center [512, 12] width 49 height 25
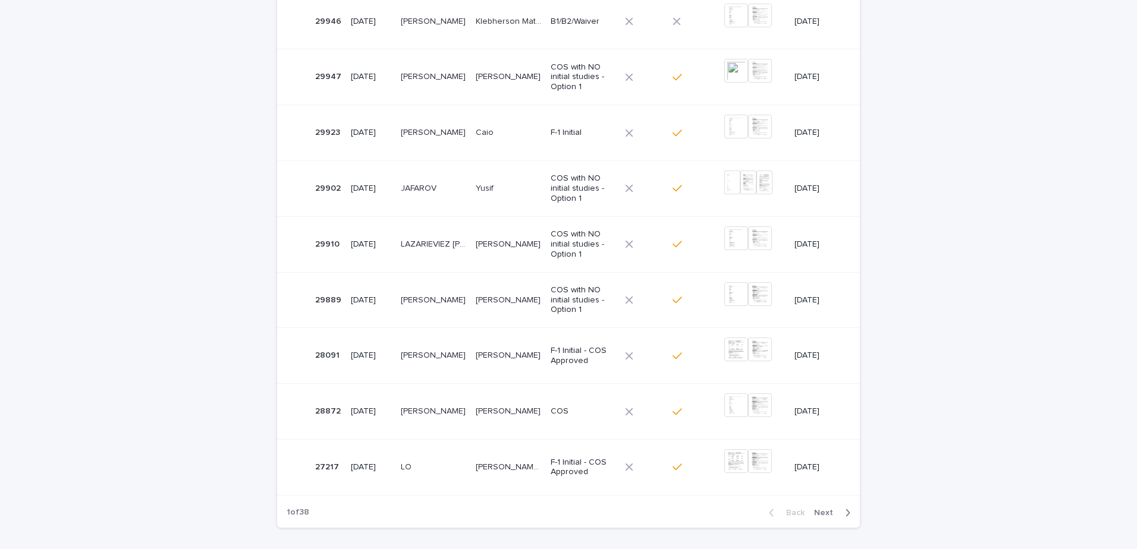
scroll to position [387, 0]
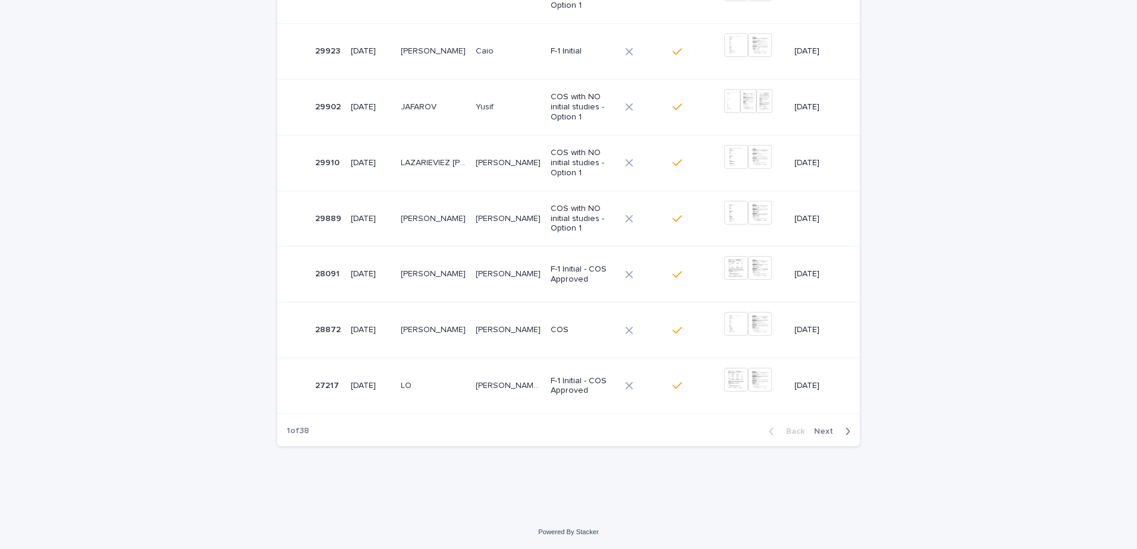
click at [825, 431] on span "Next" at bounding box center [827, 432] width 26 height 8
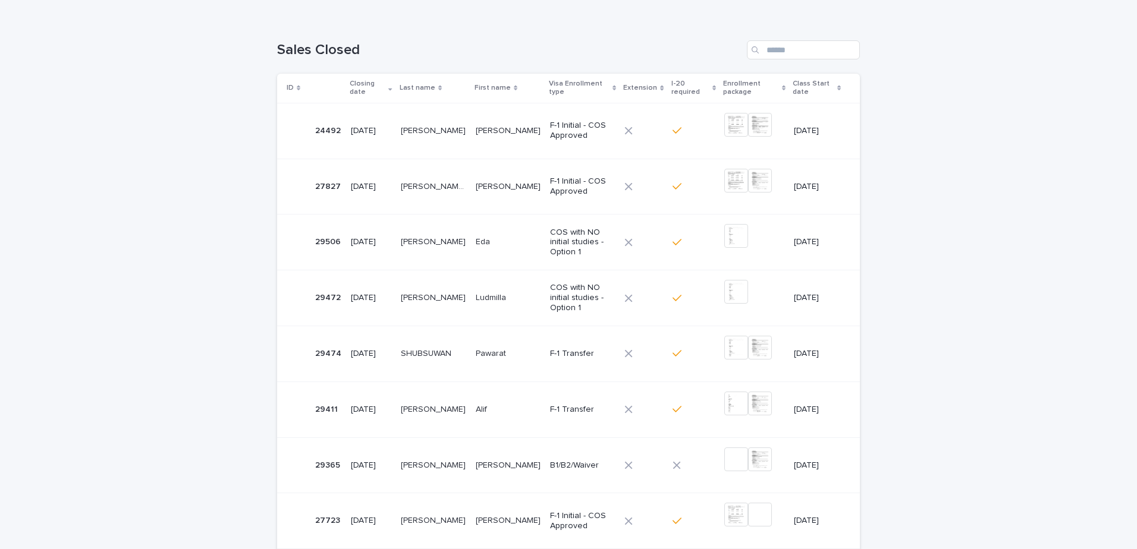
scroll to position [378, 0]
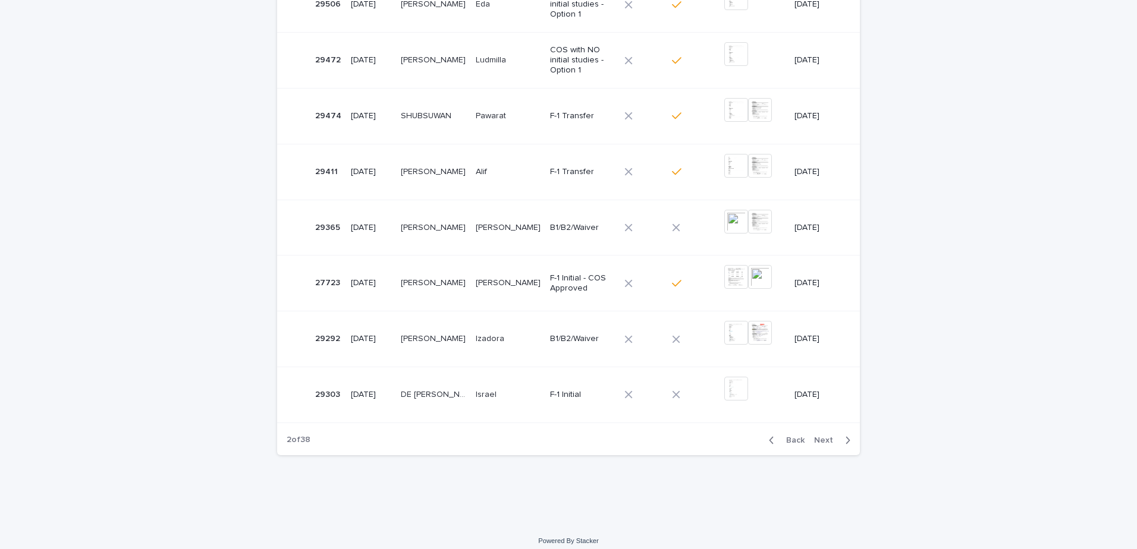
click at [794, 436] on span "Back" at bounding box center [792, 440] width 26 height 8
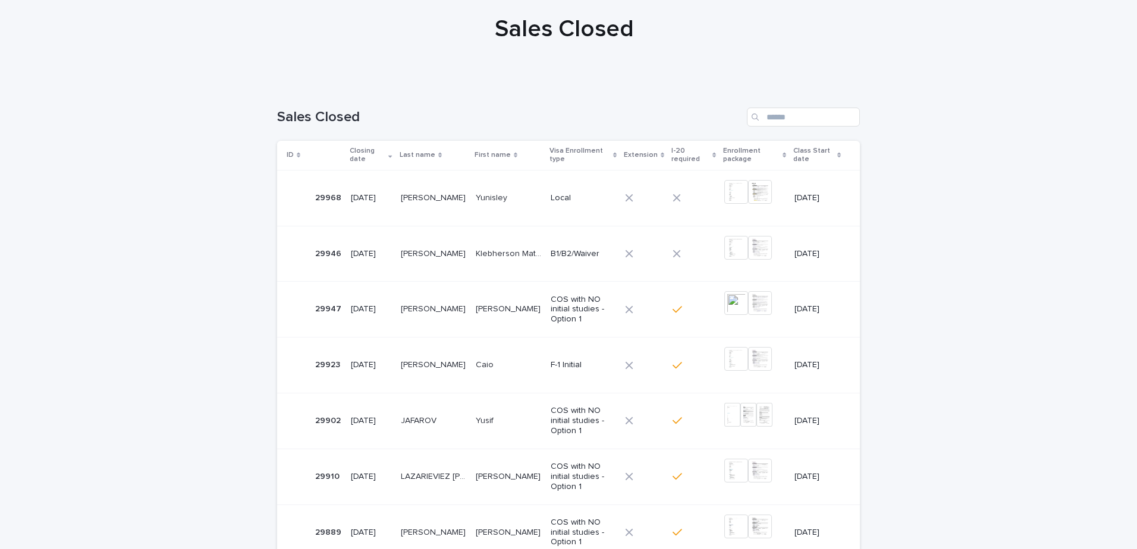
scroll to position [65, 0]
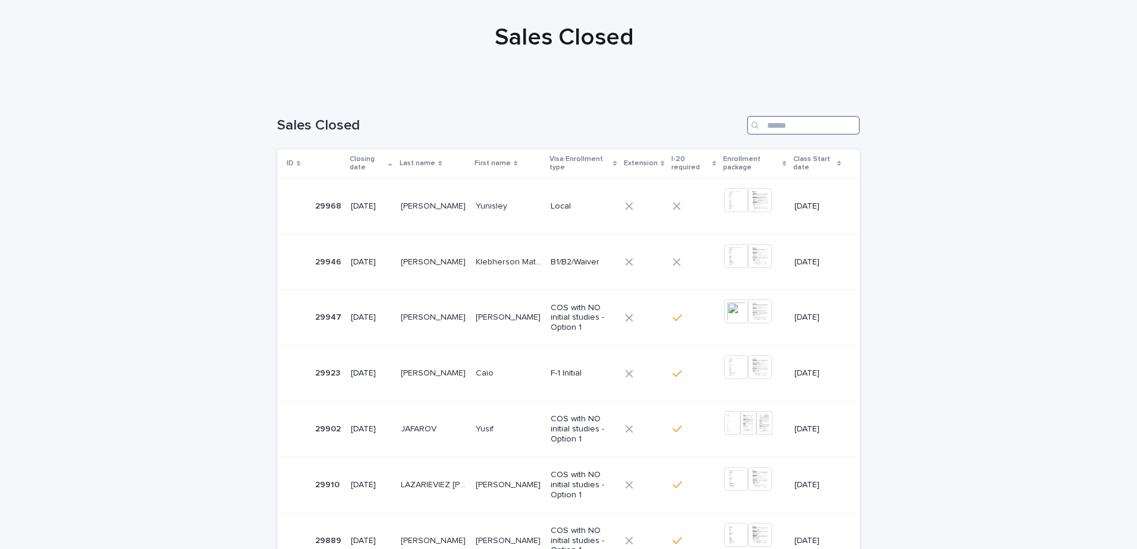
click at [785, 133] on input "Search" at bounding box center [803, 125] width 113 height 19
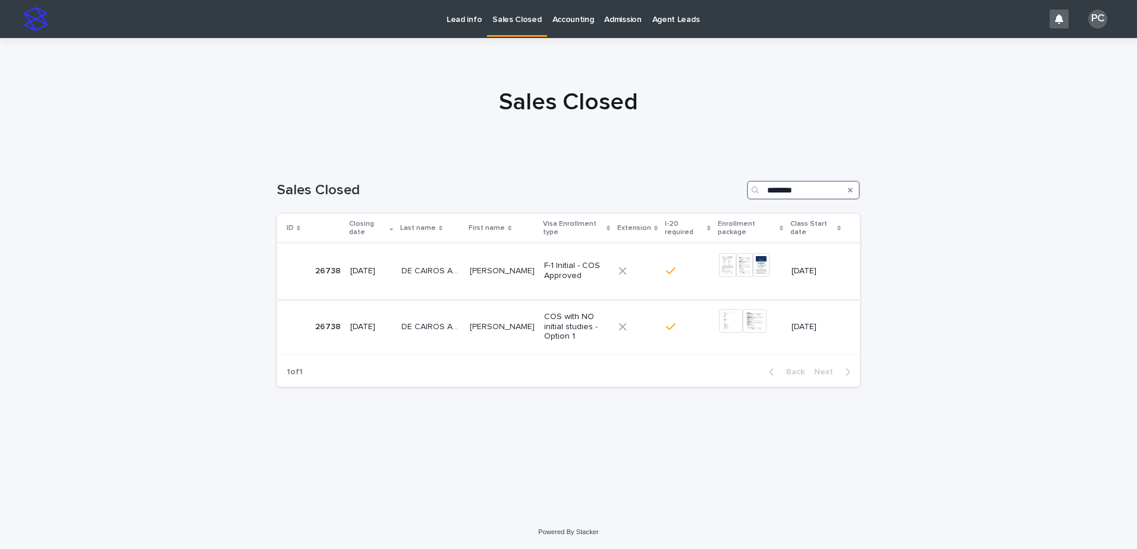
type input "********"
click at [444, 274] on p "DE CAIROS ABRUCEZZ" at bounding box center [431, 270] width 61 height 12
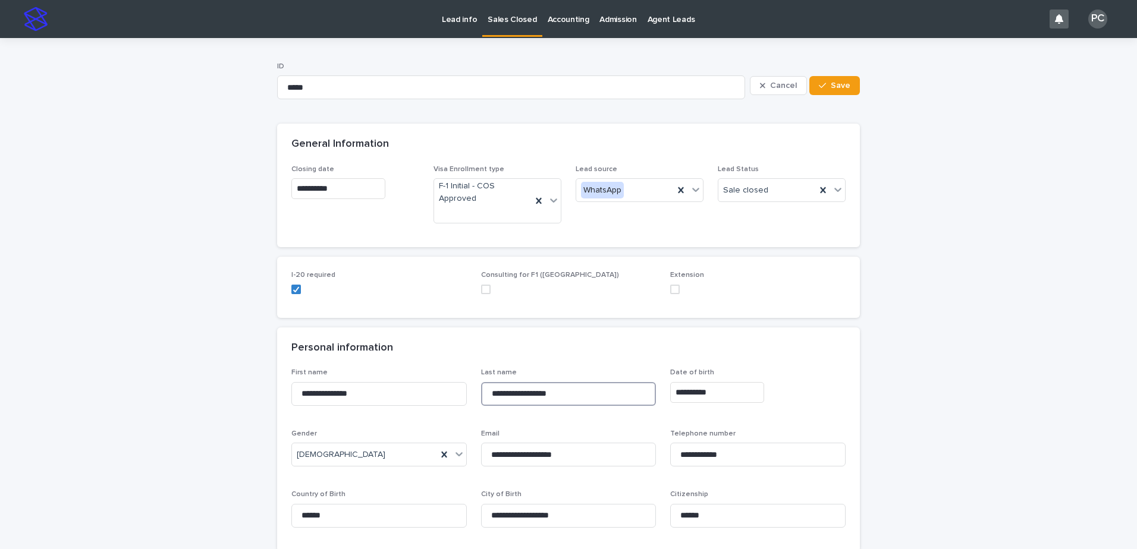
drag, startPoint x: 572, startPoint y: 399, endPoint x: 503, endPoint y: 398, distance: 69.0
click at [481, 400] on input "**********" at bounding box center [568, 394] width 175 height 24
drag, startPoint x: 359, startPoint y: 394, endPoint x: 296, endPoint y: 392, distance: 63.7
click at [296, 392] on input "**********" at bounding box center [378, 394] width 175 height 24
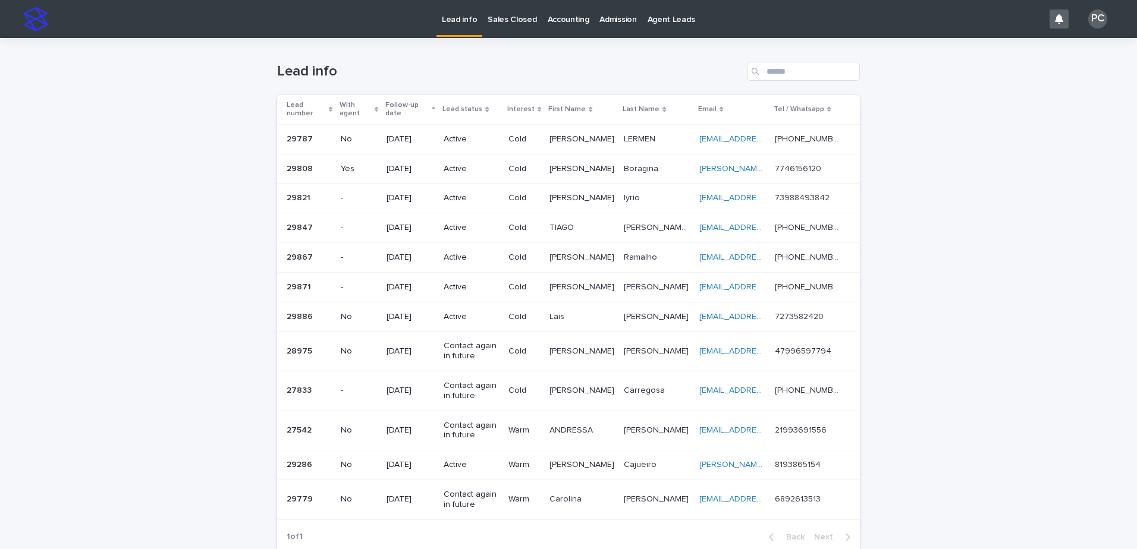
click at [423, 139] on p "[DATE]" at bounding box center [411, 139] width 48 height 10
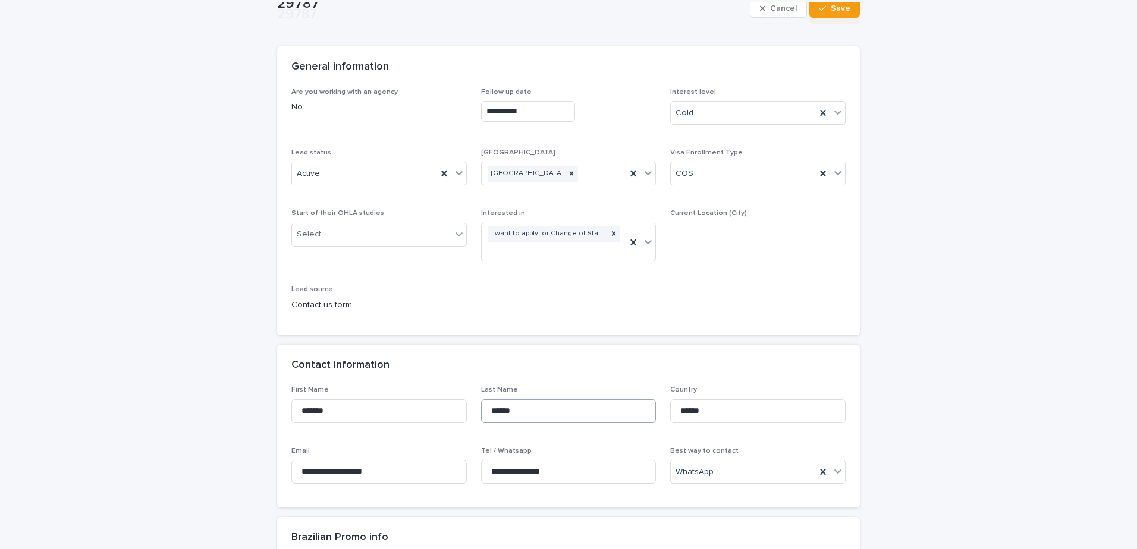
scroll to position [178, 0]
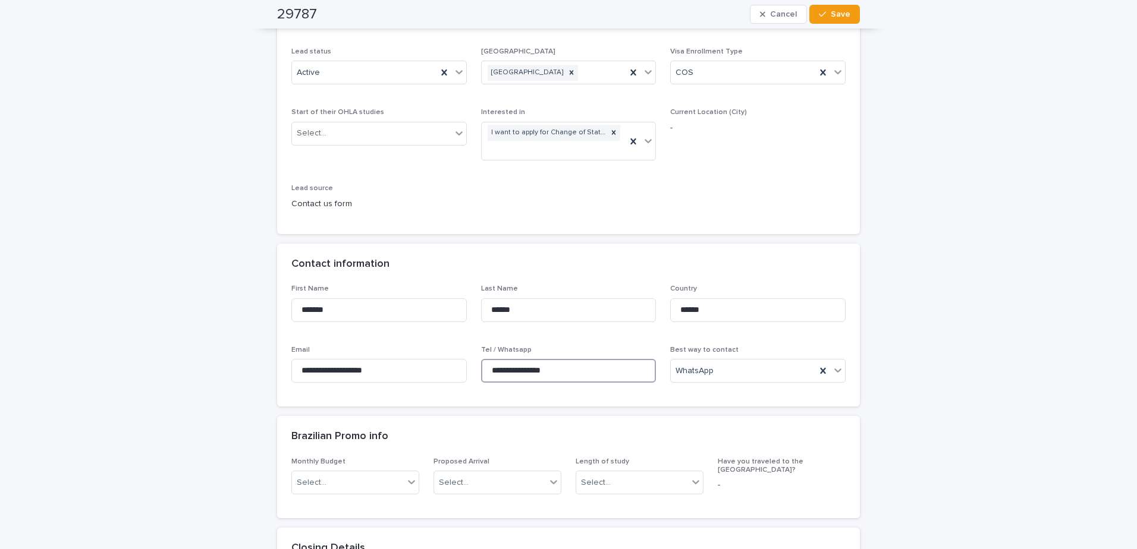
drag, startPoint x: 552, startPoint y: 376, endPoint x: 495, endPoint y: 373, distance: 56.6
click at [495, 373] on input "**********" at bounding box center [568, 371] width 175 height 24
